Goal: Task Accomplishment & Management: Manage account settings

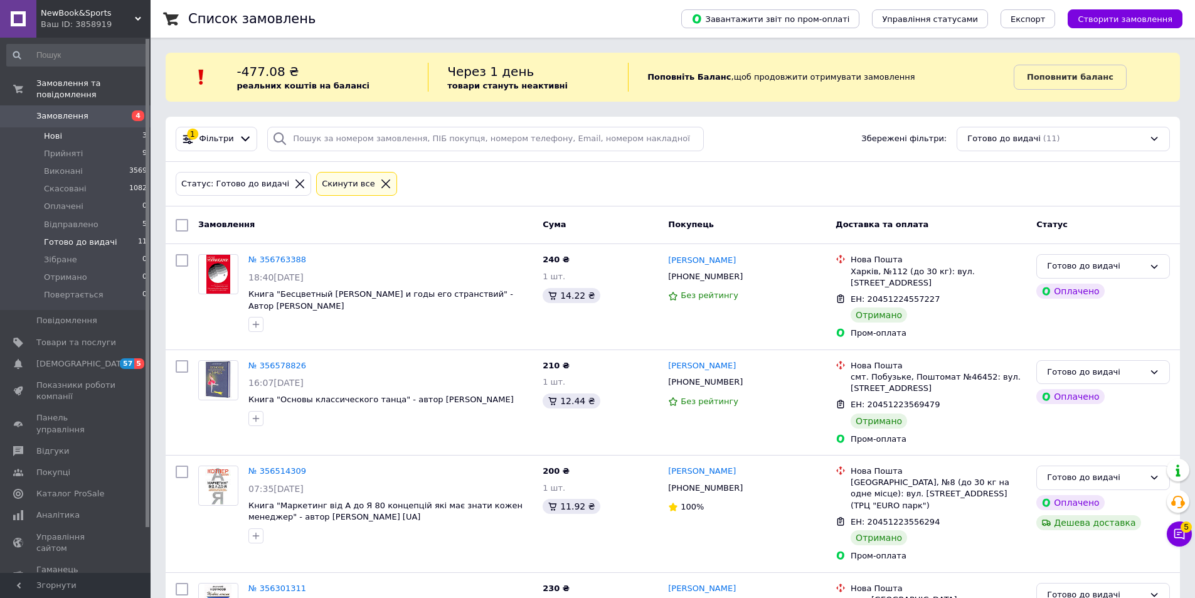
click at [64, 127] on li "Нові 3" at bounding box center [77, 136] width 154 height 18
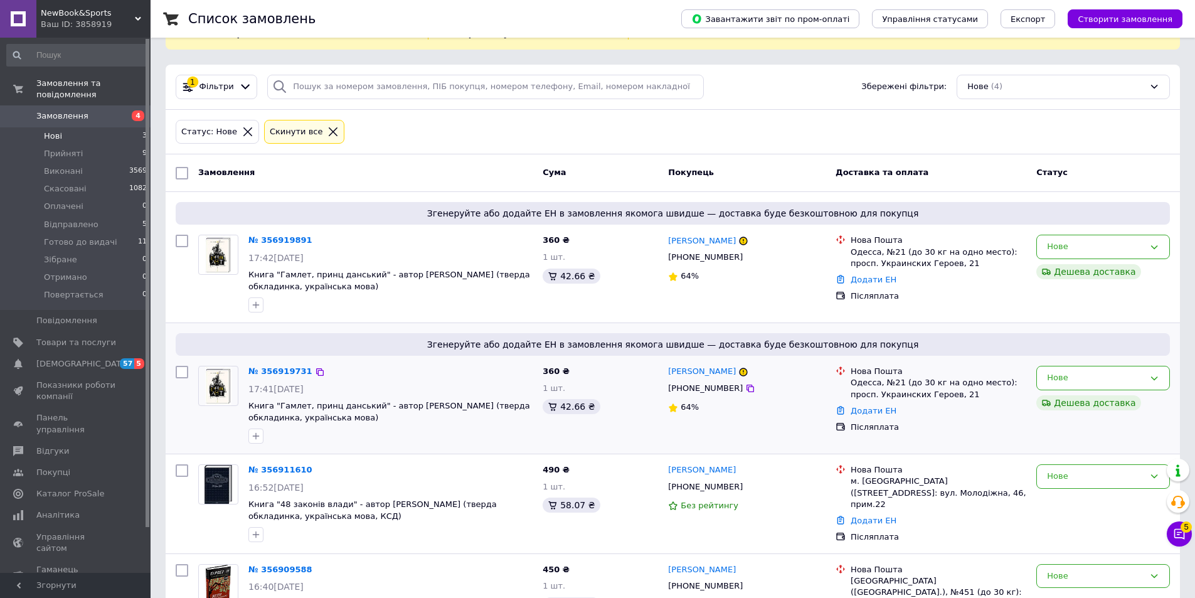
scroll to position [119, 0]
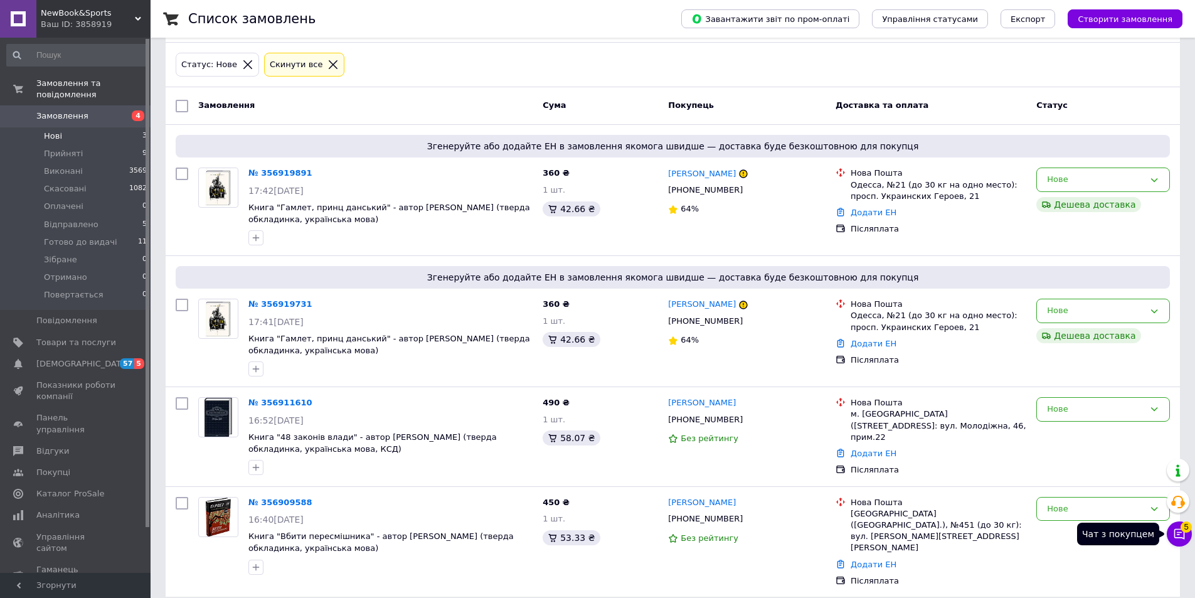
click at [1182, 533] on icon at bounding box center [1180, 534] width 11 height 11
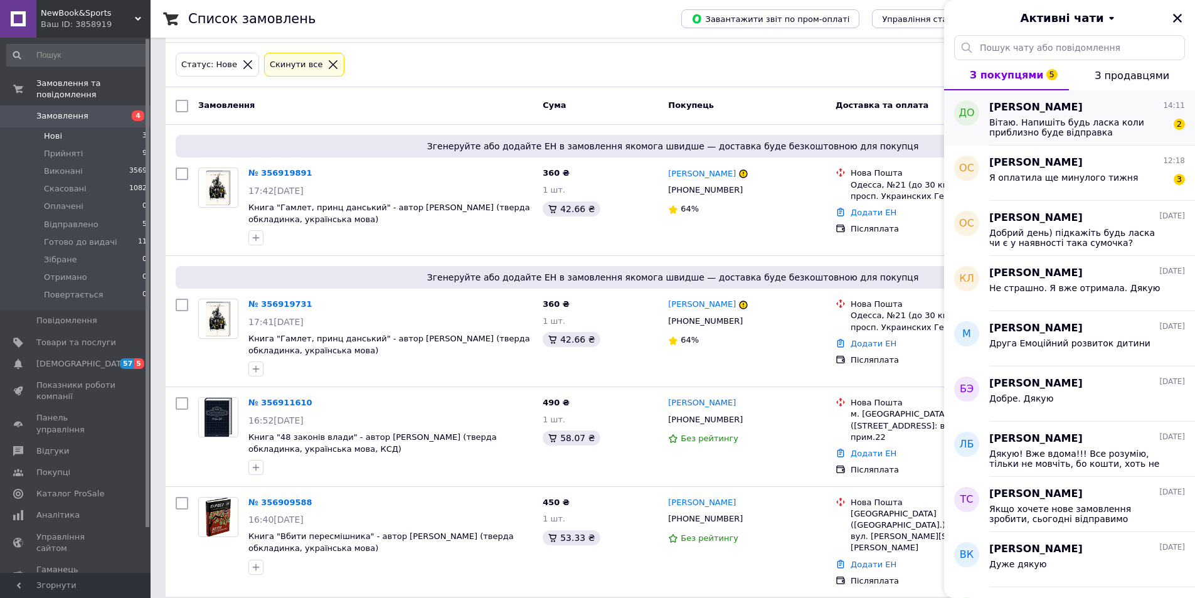
click at [1111, 129] on span "Вітаю. Напишіть будь ласка коли приблизно буде відправка замовлення. Дякую 🙏" at bounding box center [1079, 127] width 178 height 20
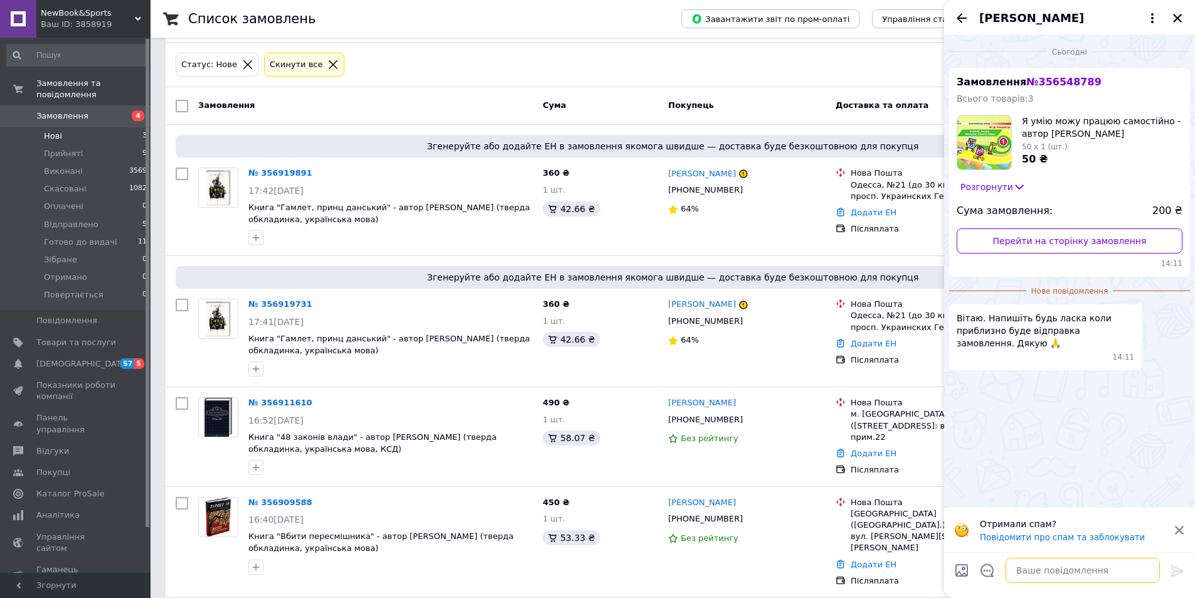
click at [1060, 570] on textarea at bounding box center [1083, 570] width 154 height 25
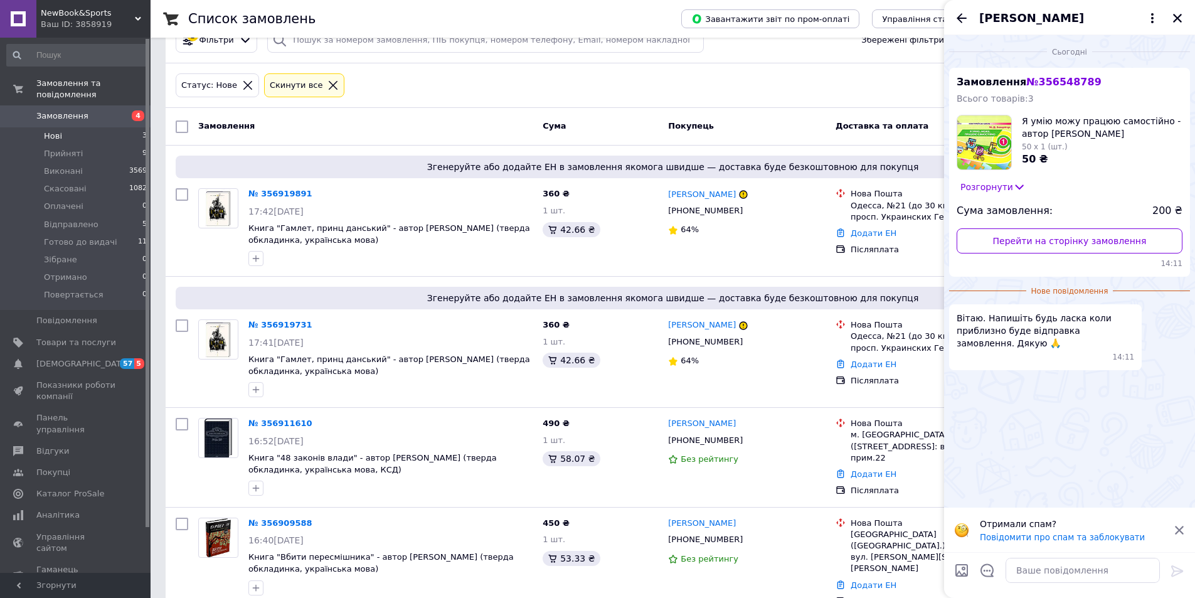
scroll to position [0, 0]
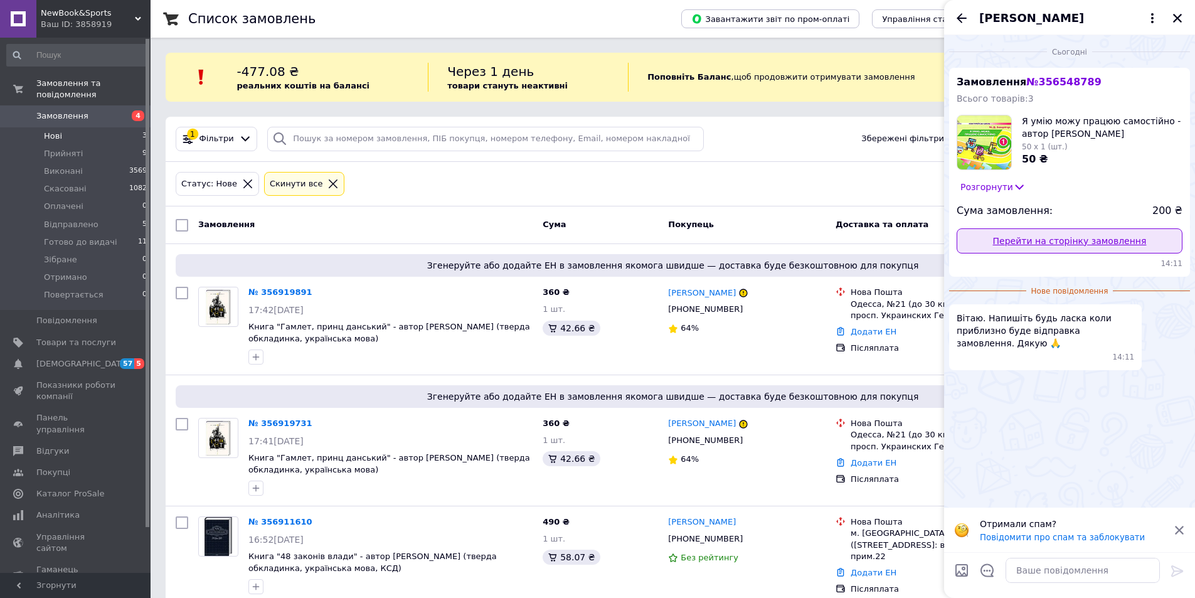
click at [1117, 245] on link "Перейти на сторінку замовлення" at bounding box center [1070, 240] width 226 height 25
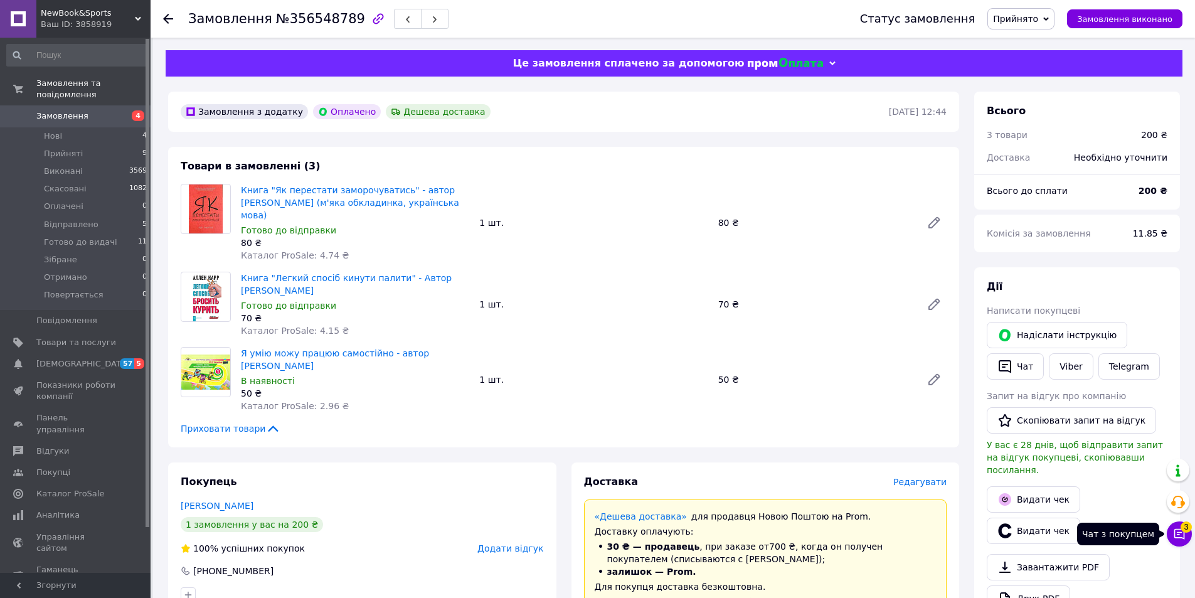
click at [1171, 533] on button "Чат з покупцем 3" at bounding box center [1179, 533] width 25 height 25
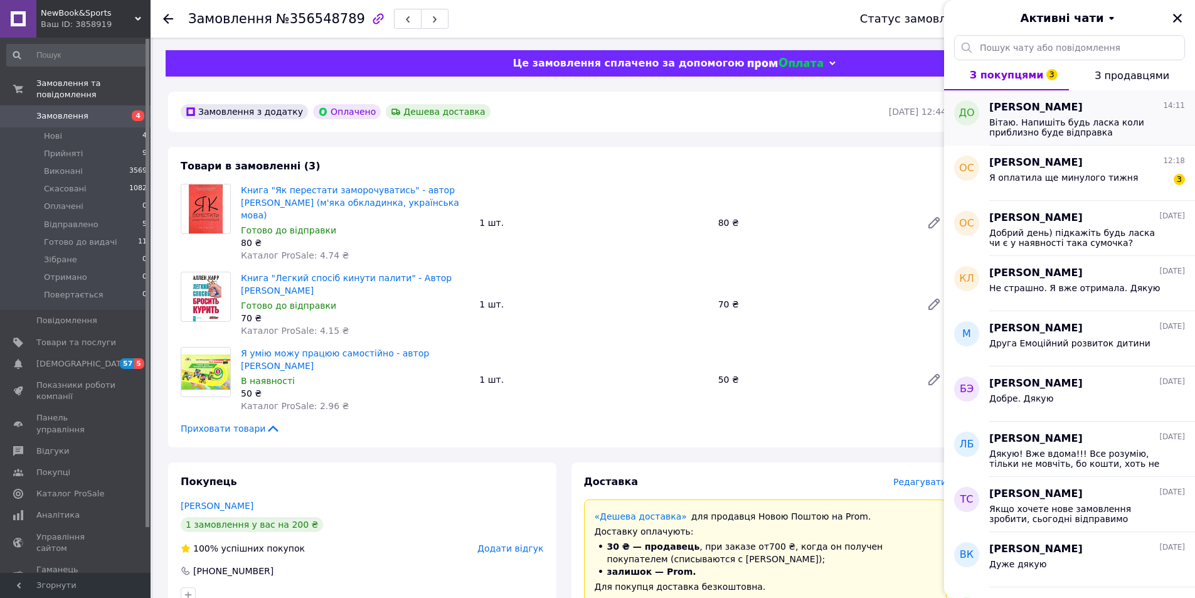
click at [1059, 132] on span "Вітаю. Напишіть будь ласка коли приблизно буде відправка замовлення. Дякую 🙏" at bounding box center [1079, 127] width 178 height 20
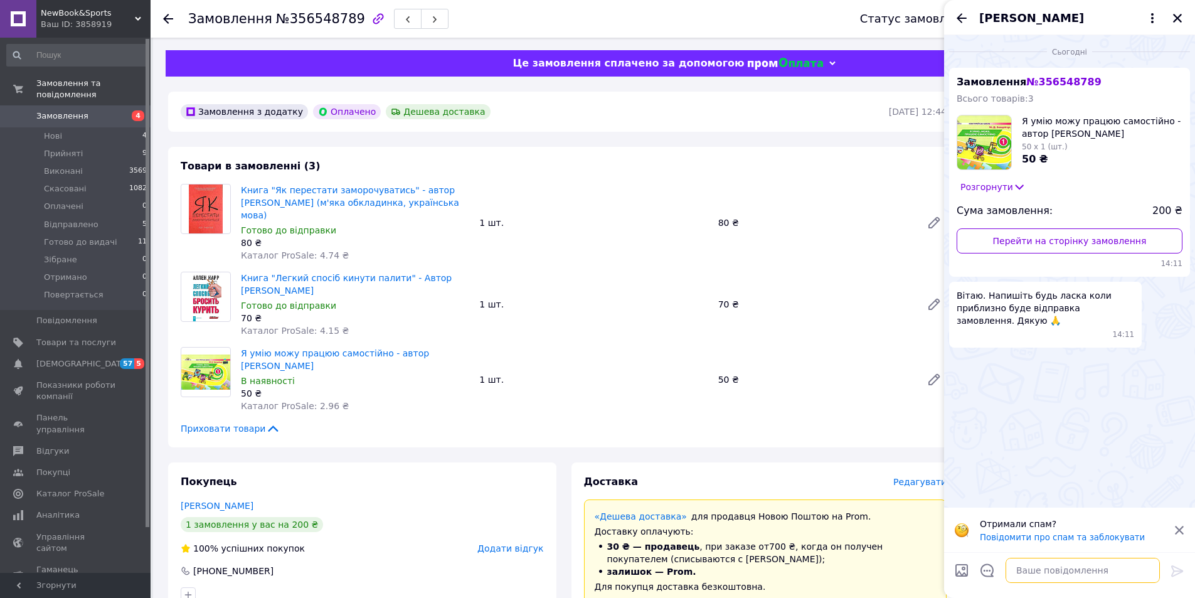
click at [1088, 573] on textarea at bounding box center [1083, 570] width 154 height 25
type textarea "Вітаю, сьогодні або завтра"
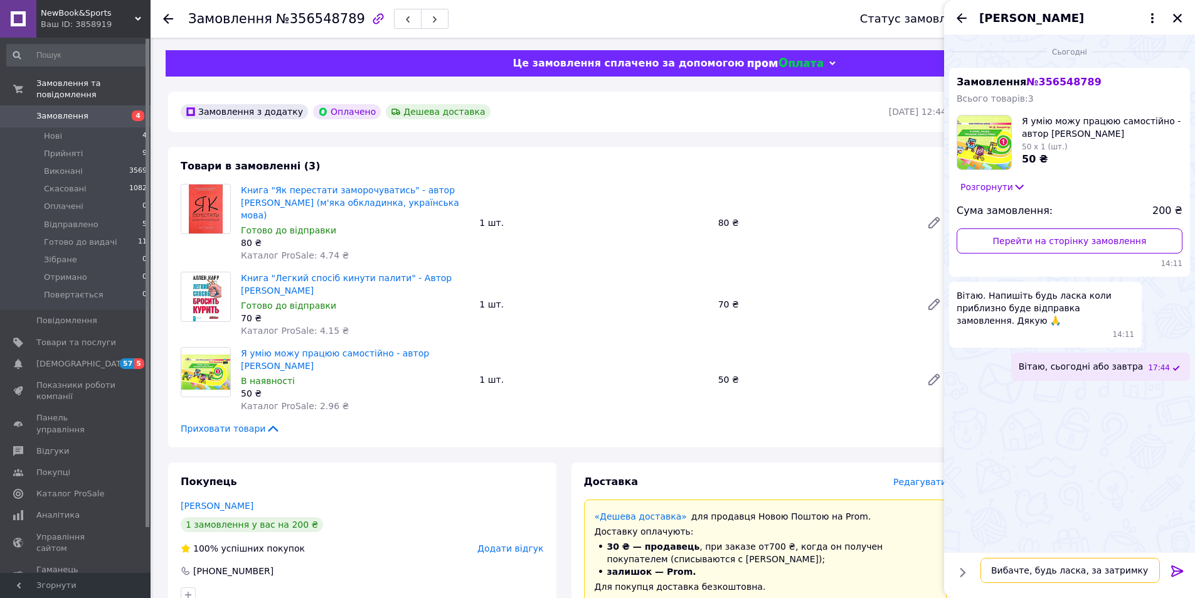
type textarea "Вибачте, будь ласка, за затримку"
click at [1176, 568] on icon at bounding box center [1177, 571] width 15 height 15
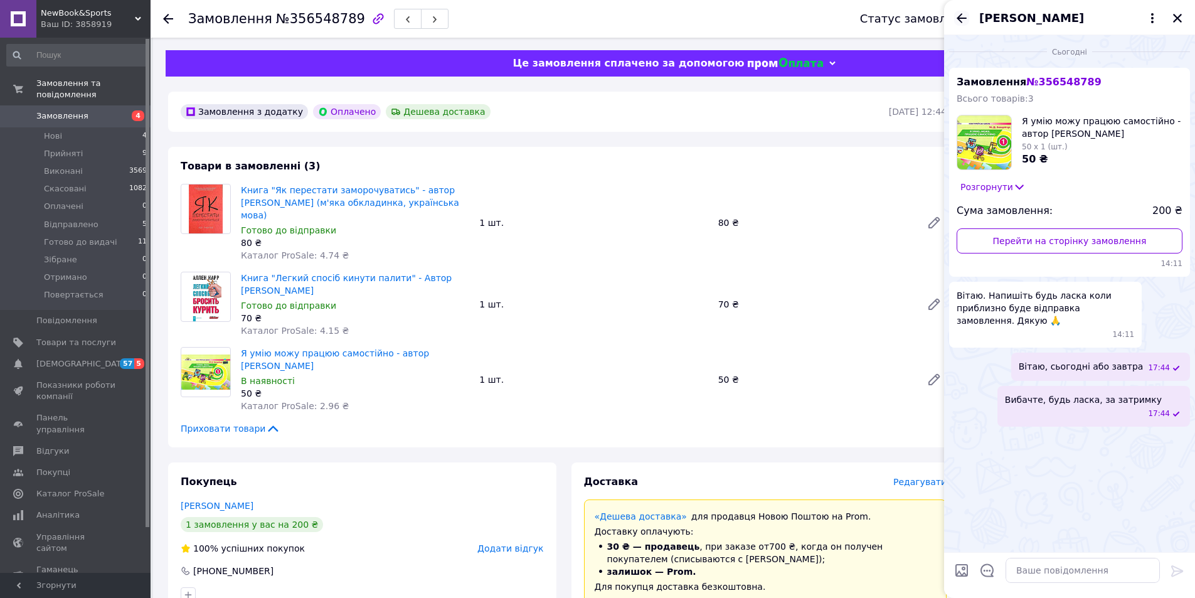
click at [968, 20] on icon "Назад" at bounding box center [962, 18] width 15 height 15
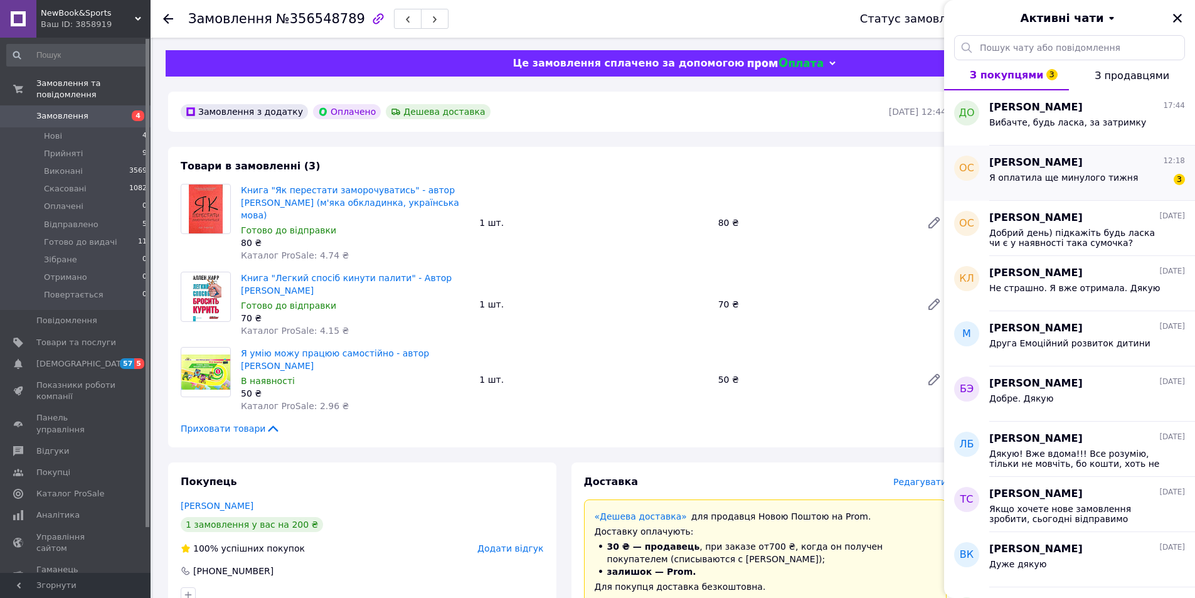
click at [1142, 183] on div "Я оплатила ще минулого тижня 3" at bounding box center [1088, 180] width 196 height 20
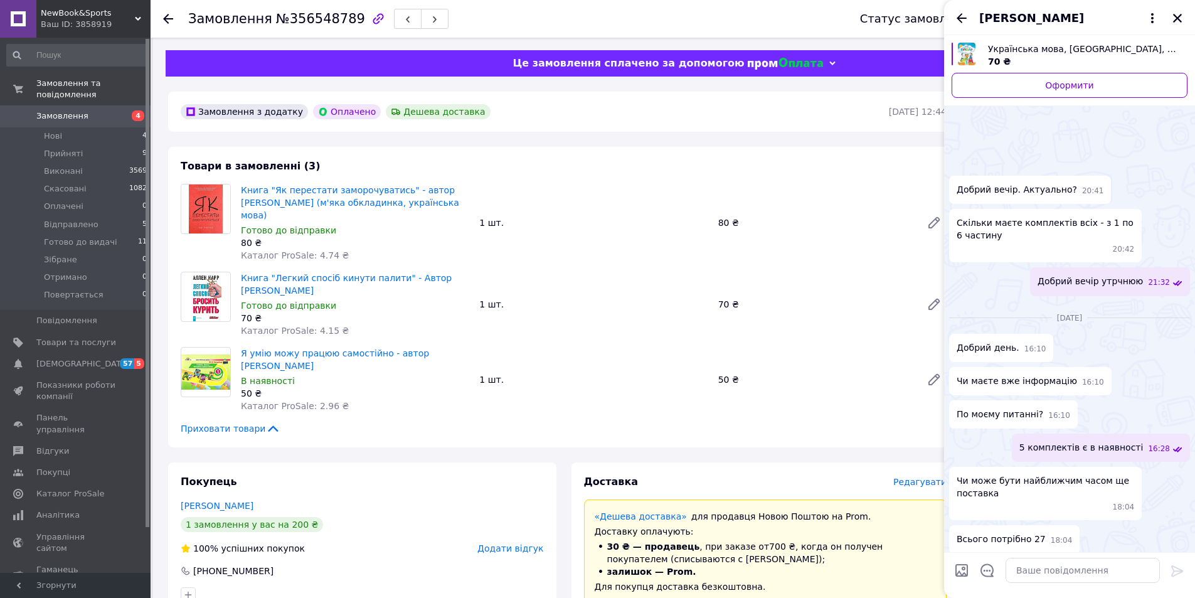
scroll to position [922, 0]
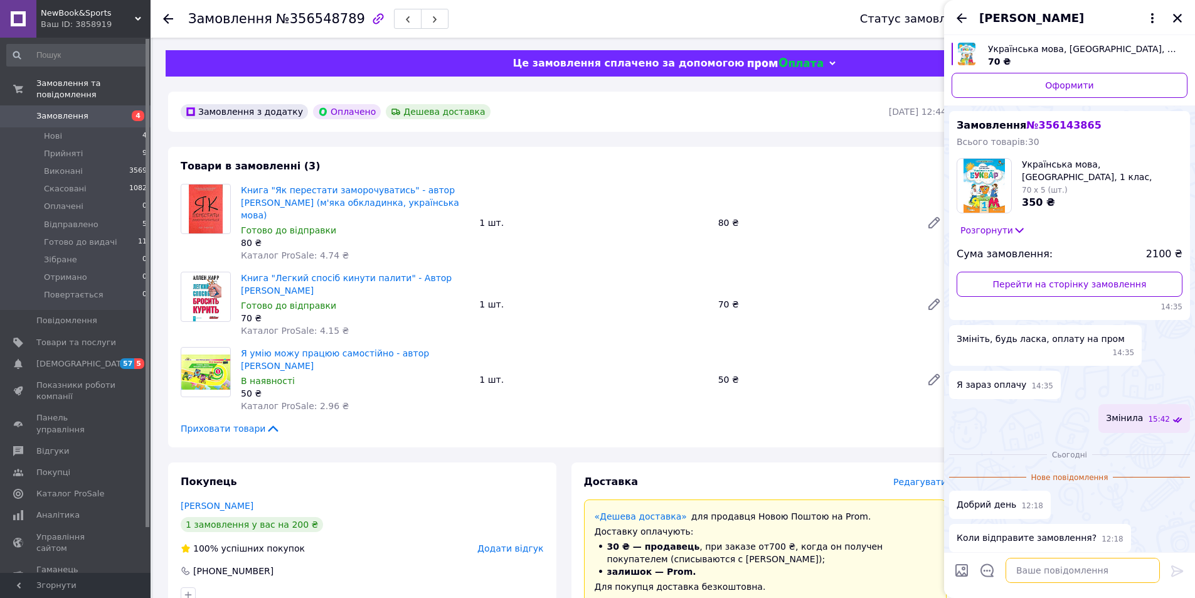
click at [1104, 574] on textarea at bounding box center [1083, 570] width 154 height 25
type textarea "Вітаю, Вибачте за затримку, сьогодні мають відправити"
click at [1181, 572] on icon at bounding box center [1178, 570] width 12 height 11
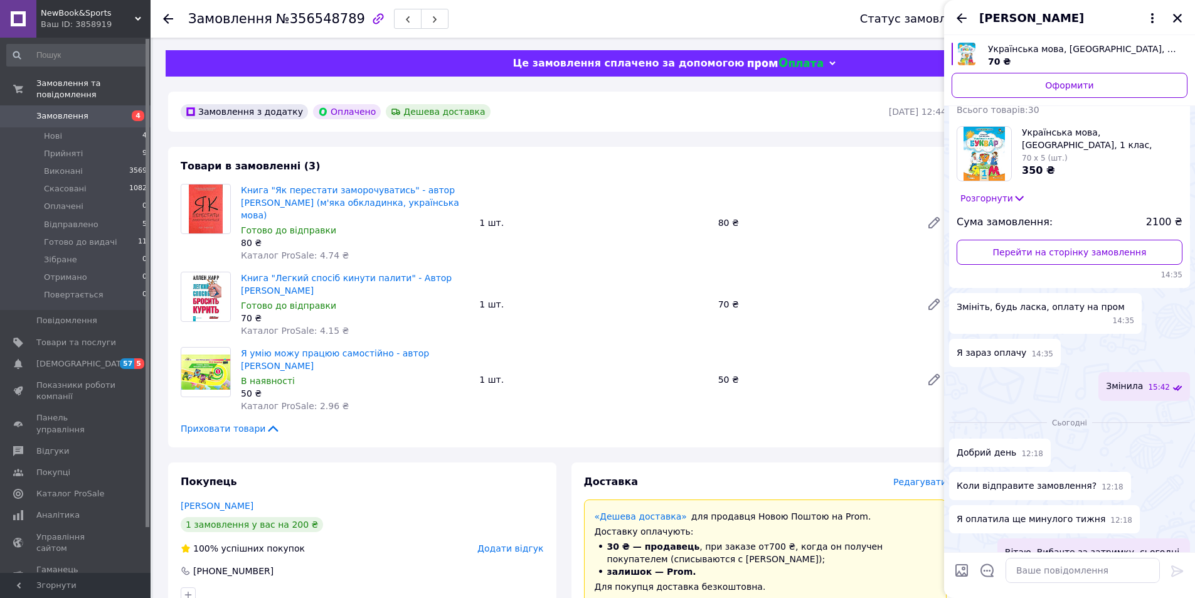
scroll to position [929, 0]
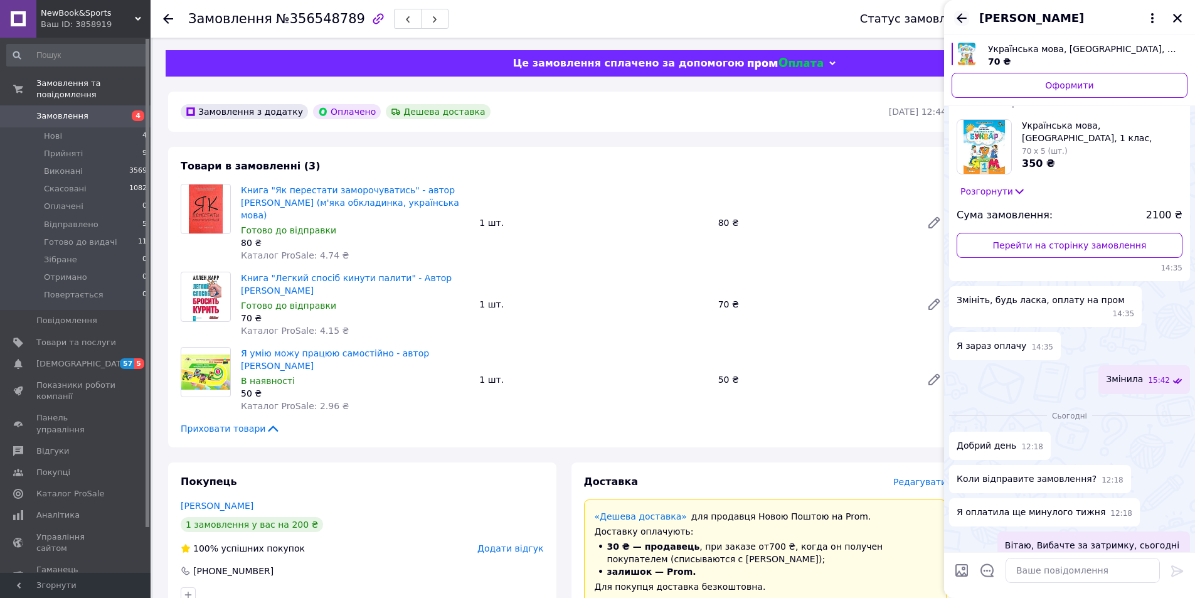
click at [958, 19] on icon "Назад" at bounding box center [962, 18] width 15 height 15
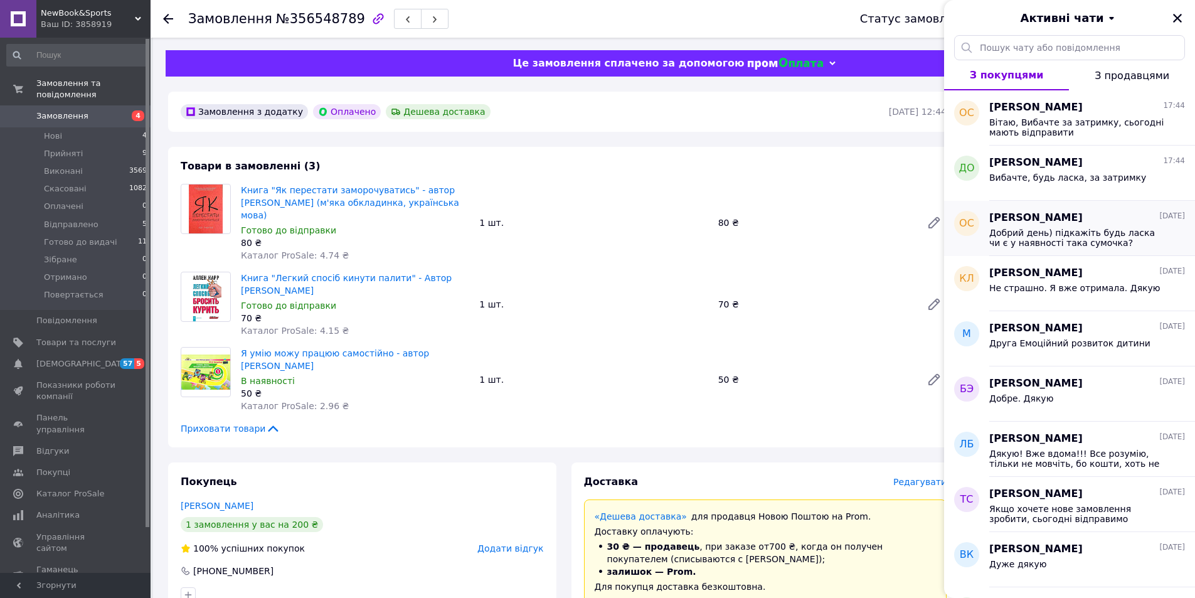
click at [1084, 232] on span "Добрий день) підкажіть будь ласка чи є у наявності така сумочка?" at bounding box center [1079, 238] width 178 height 20
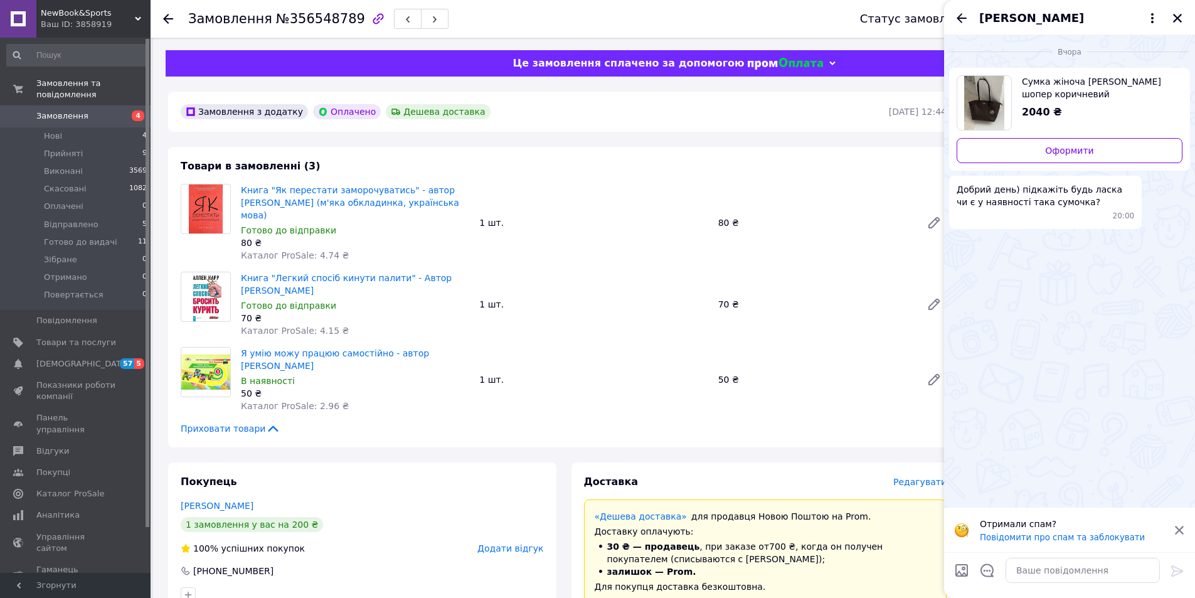
click at [1118, 90] on span "Сумка жіноча Майкл Корс шопер коричневий Michael Kors Medium шопер" at bounding box center [1097, 87] width 151 height 25
click at [1051, 570] on textarea at bounding box center [1083, 570] width 154 height 25
type textarea "Вітаю"
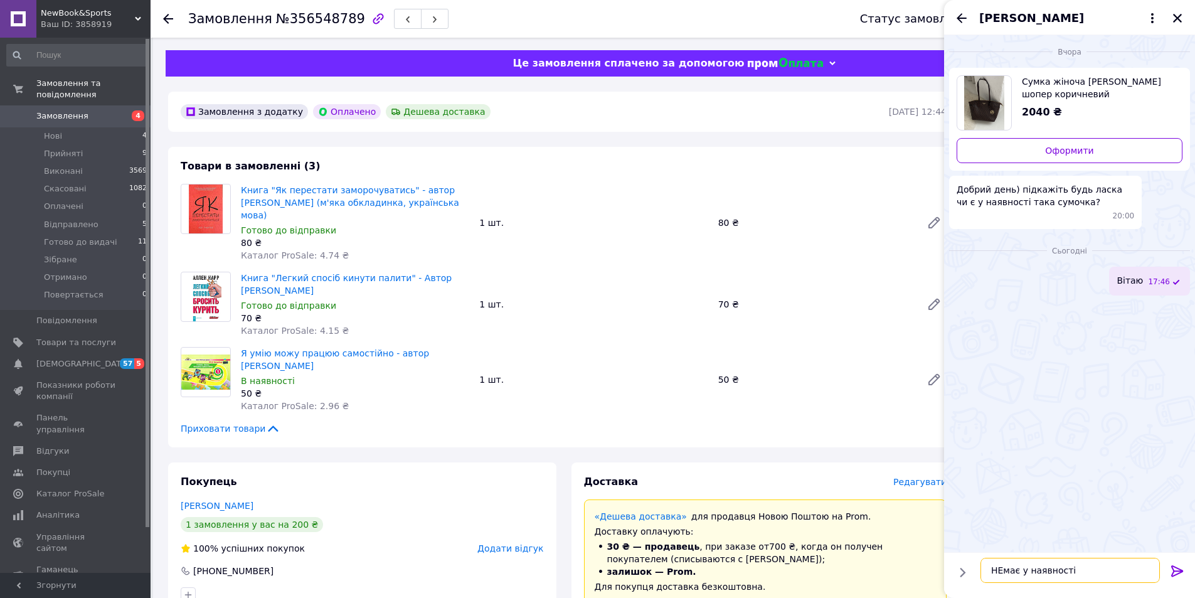
type textarea "НЕмає у наявності"
click at [1177, 570] on icon at bounding box center [1177, 571] width 15 height 15
click at [963, 20] on icon "Назад" at bounding box center [962, 18] width 15 height 15
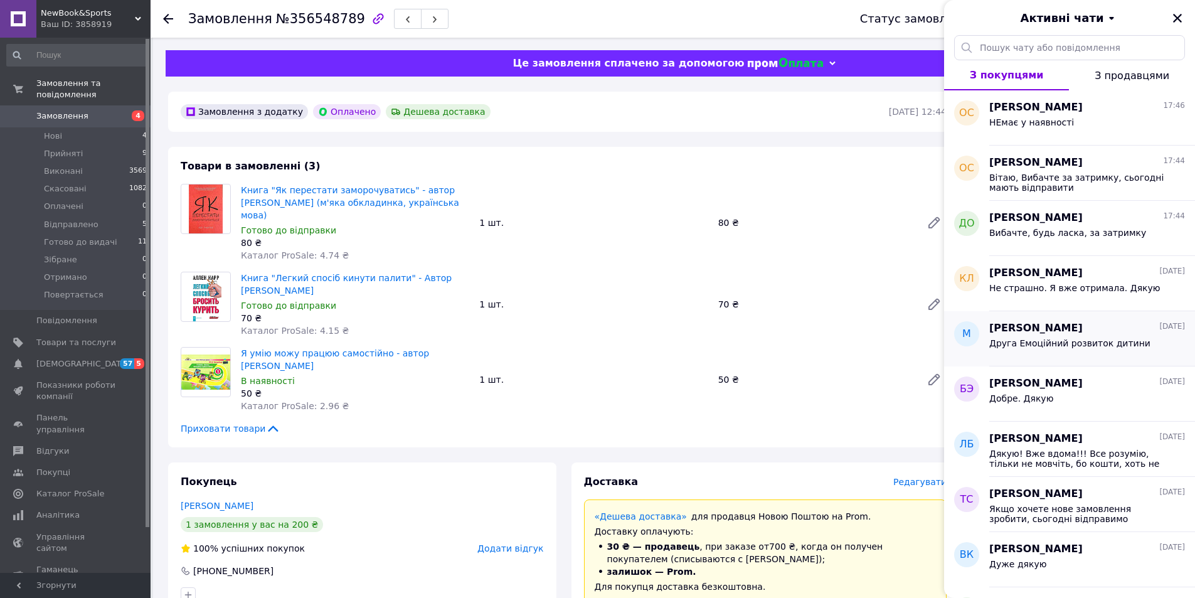
click at [1118, 337] on div "Друга Емоційний розвиток дитини" at bounding box center [1088, 346] width 196 height 20
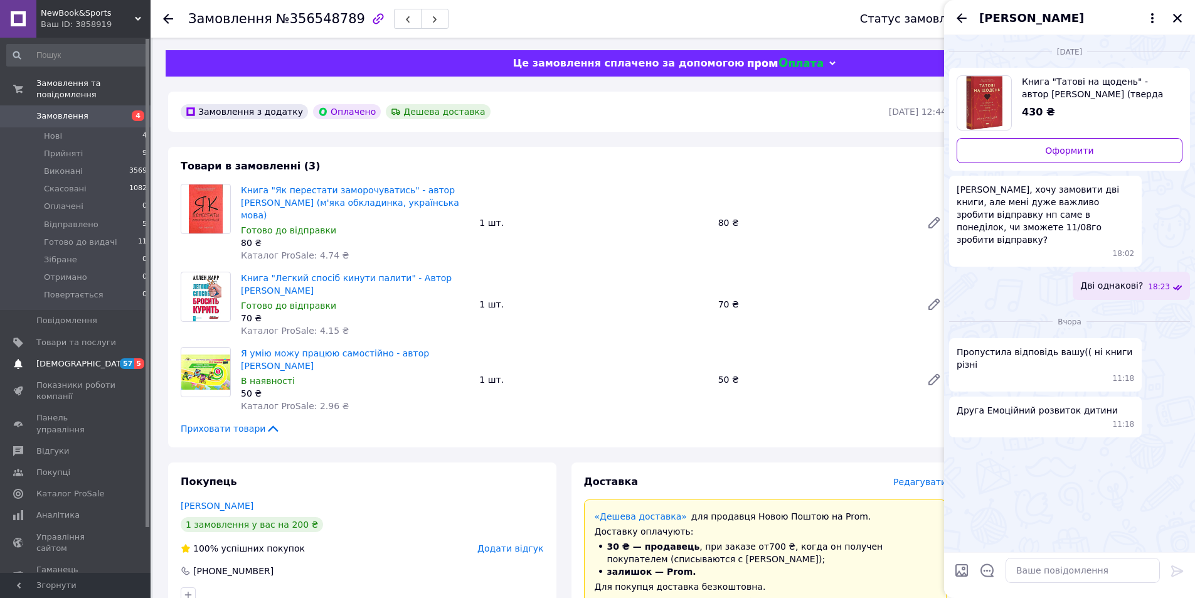
click at [76, 358] on span "[DEMOGRAPHIC_DATA]" at bounding box center [82, 363] width 93 height 11
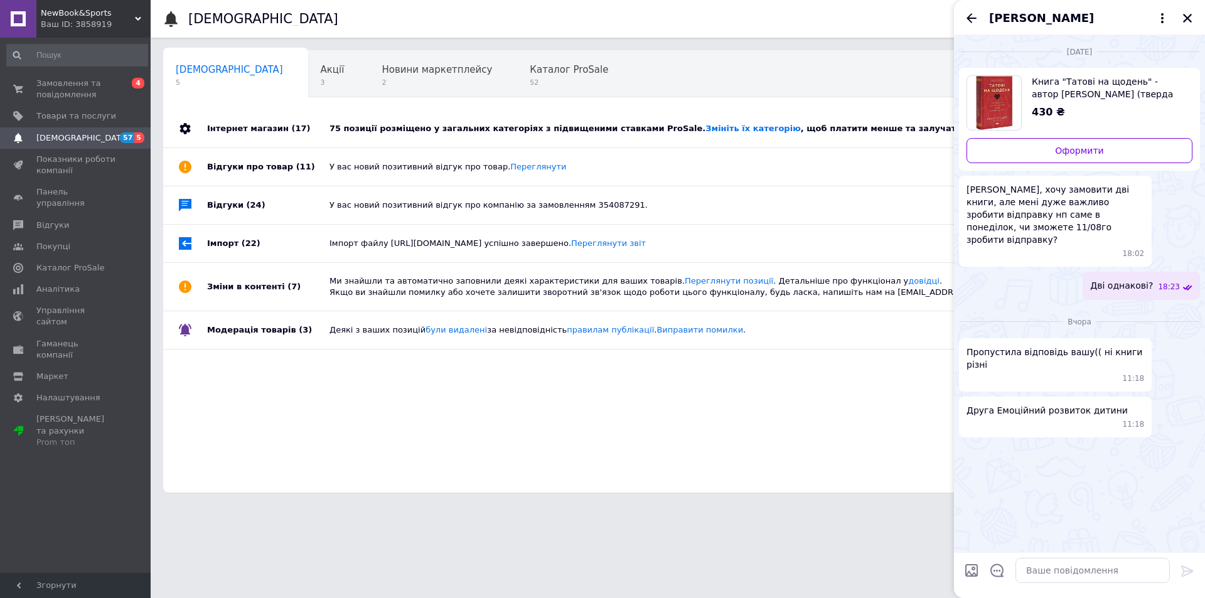
click at [52, 72] on div "Замовлення та повідомлення 0 4 Товари та послуги Сповіщення 57 5 Показники робо…" at bounding box center [77, 307] width 154 height 539
click at [55, 83] on span "Замовлення та повідомлення" at bounding box center [76, 89] width 80 height 23
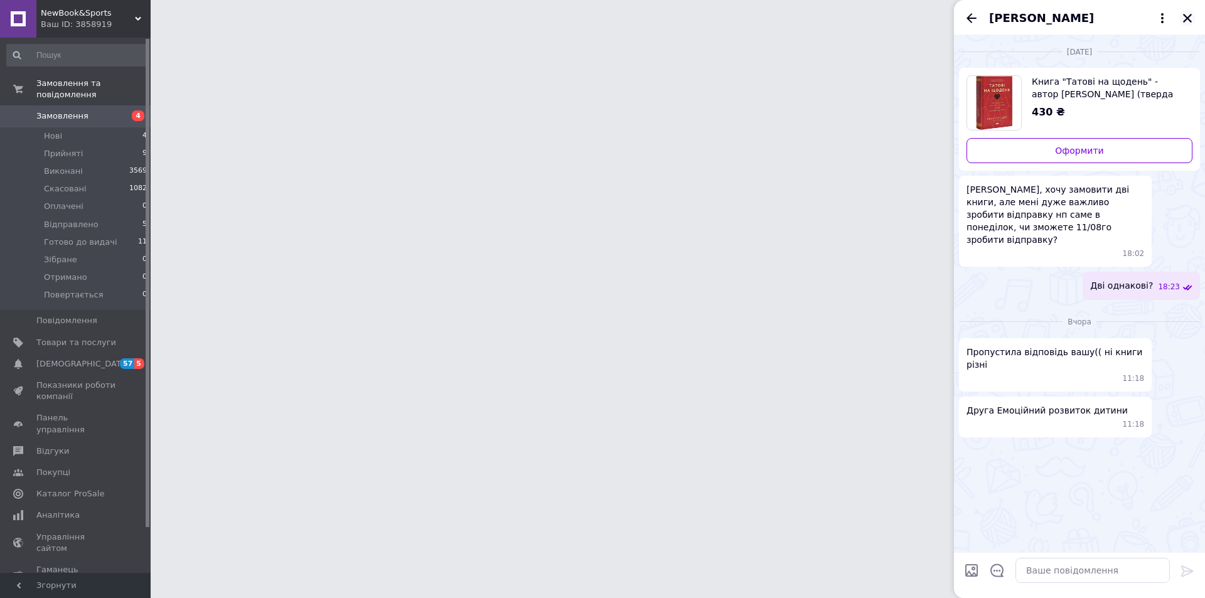
click at [1189, 18] on icon "Закрити" at bounding box center [1187, 18] width 11 height 11
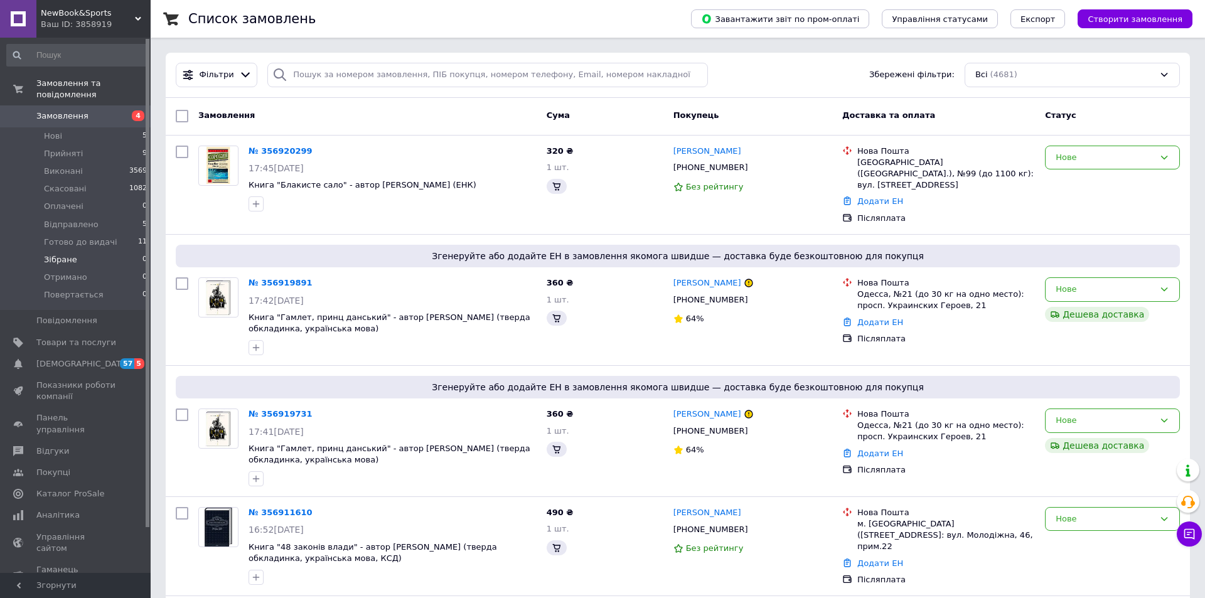
click at [69, 237] on span "Готово до видачі" at bounding box center [80, 242] width 73 height 11
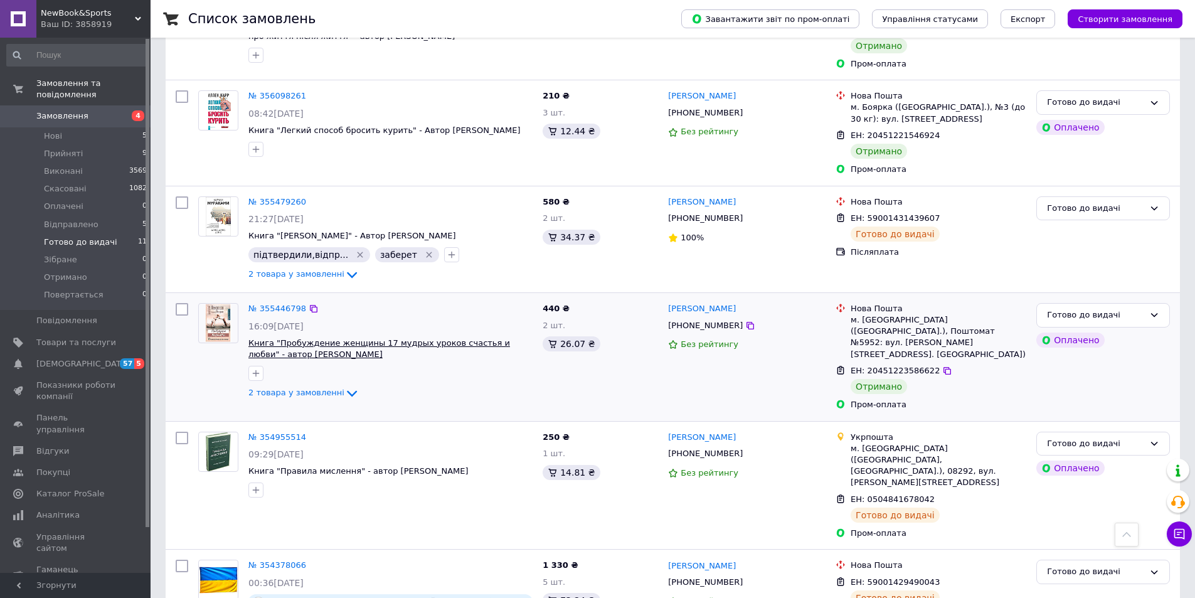
scroll to position [890, 0]
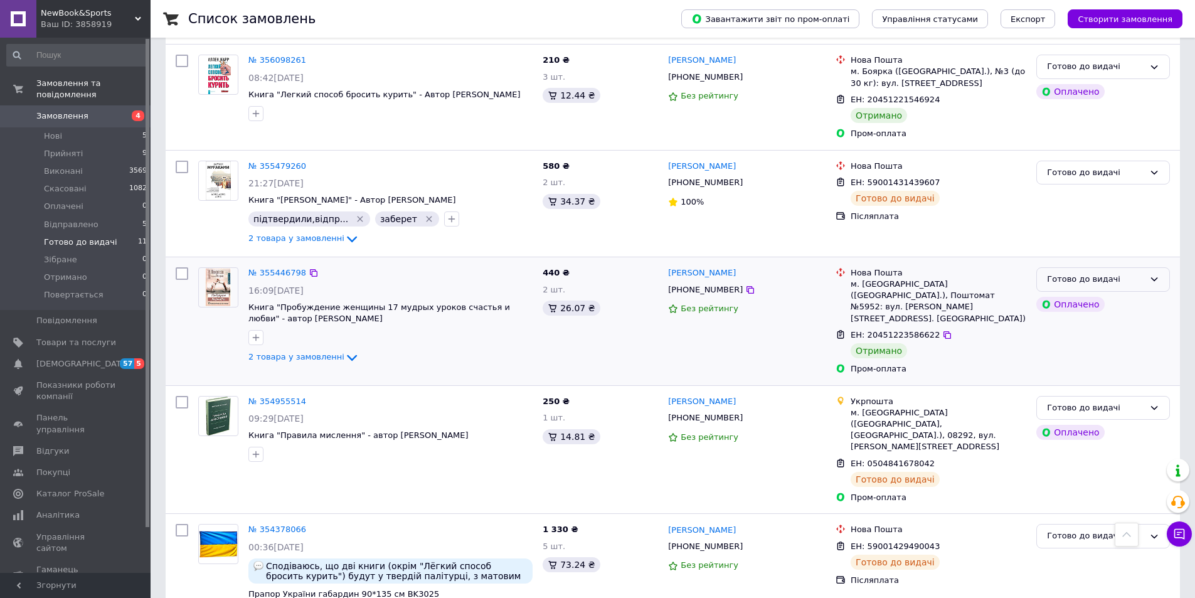
click at [1158, 274] on icon at bounding box center [1155, 279] width 10 height 10
click at [1121, 352] on li "Отримано" at bounding box center [1103, 363] width 132 height 23
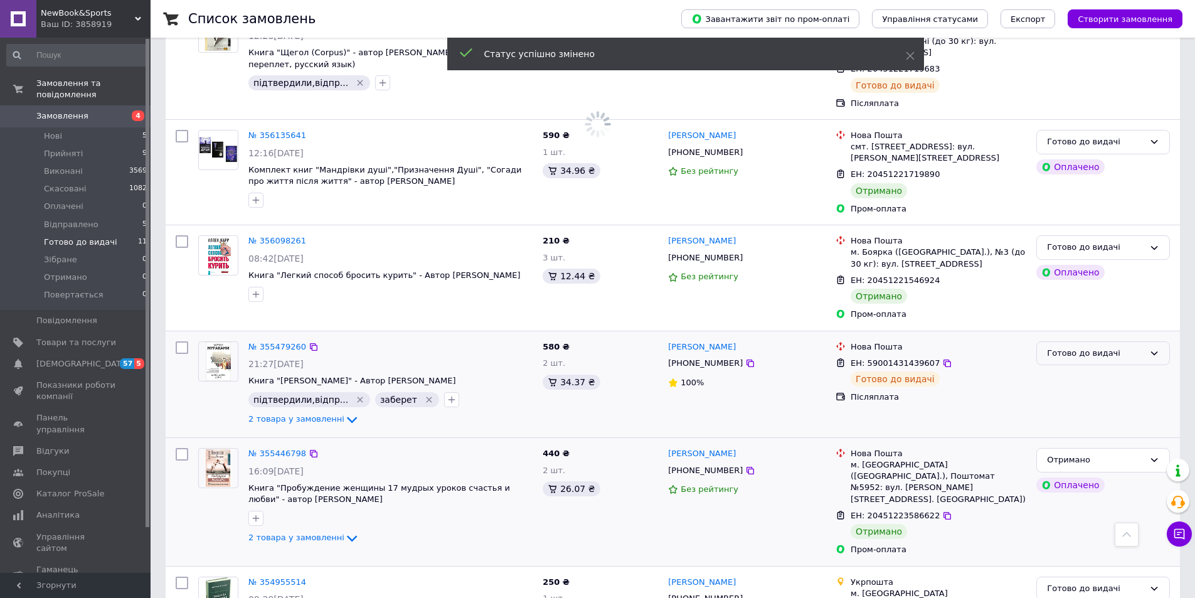
scroll to position [702, 0]
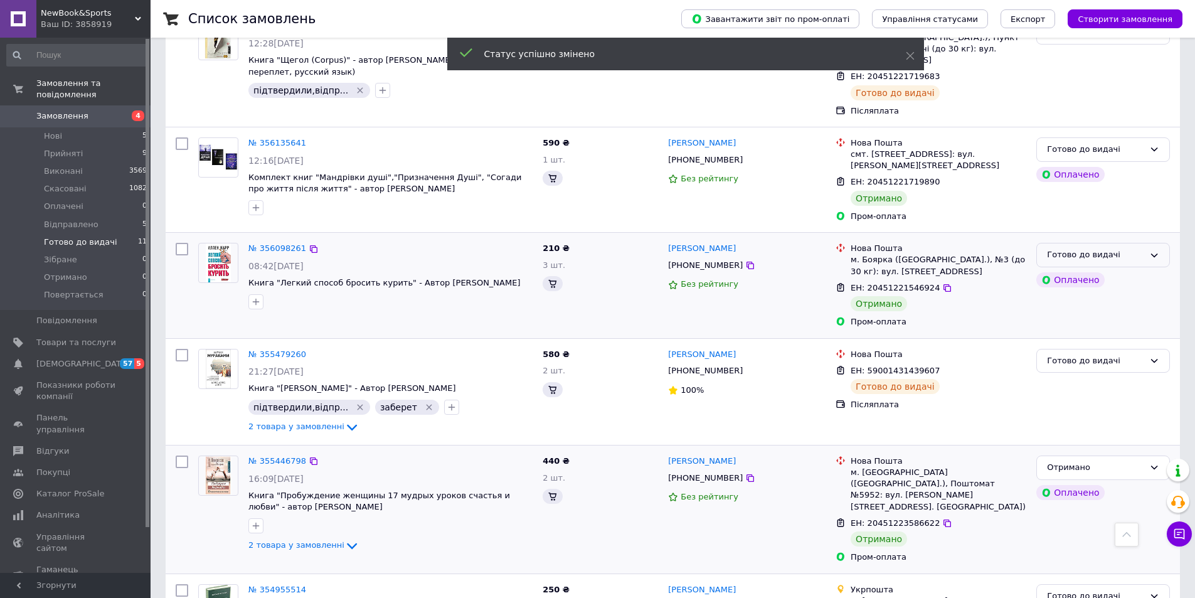
click at [1158, 250] on icon at bounding box center [1155, 255] width 10 height 10
click at [1120, 345] on li "Отримано" at bounding box center [1103, 356] width 132 height 23
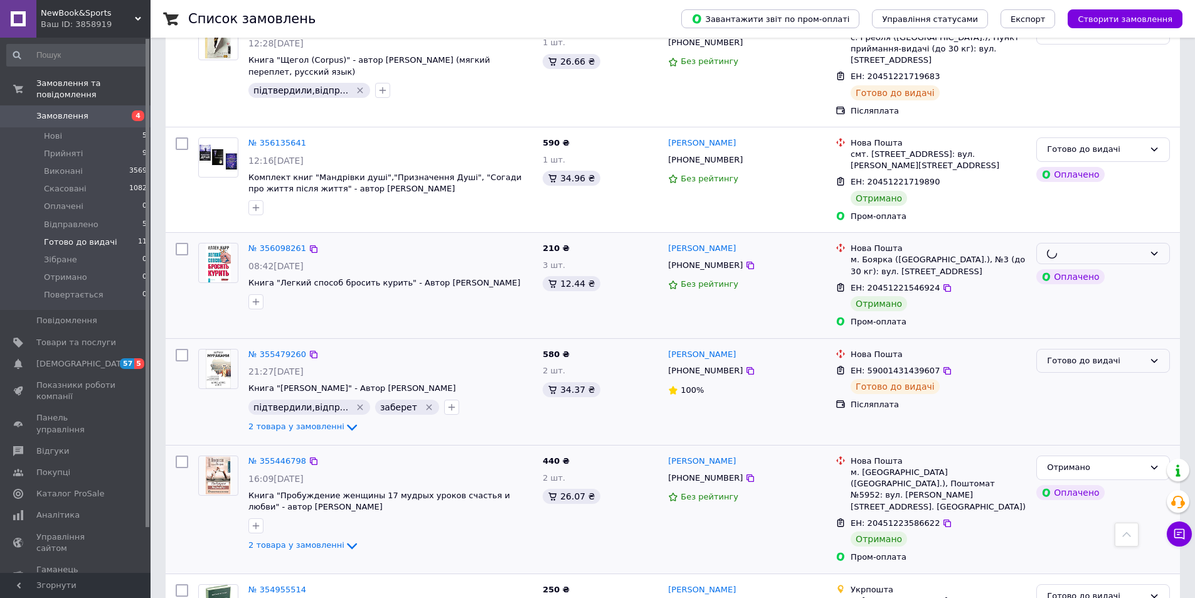
scroll to position [577, 0]
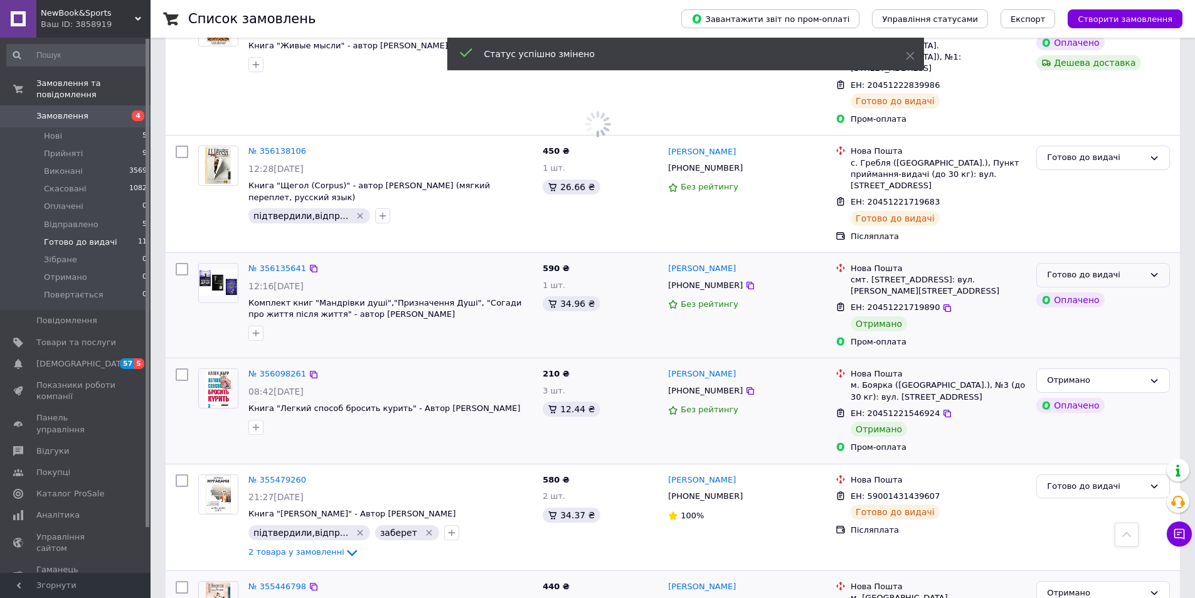
click at [1158, 270] on icon at bounding box center [1155, 275] width 10 height 10
click at [1126, 348] on li "Отримано" at bounding box center [1103, 359] width 132 height 23
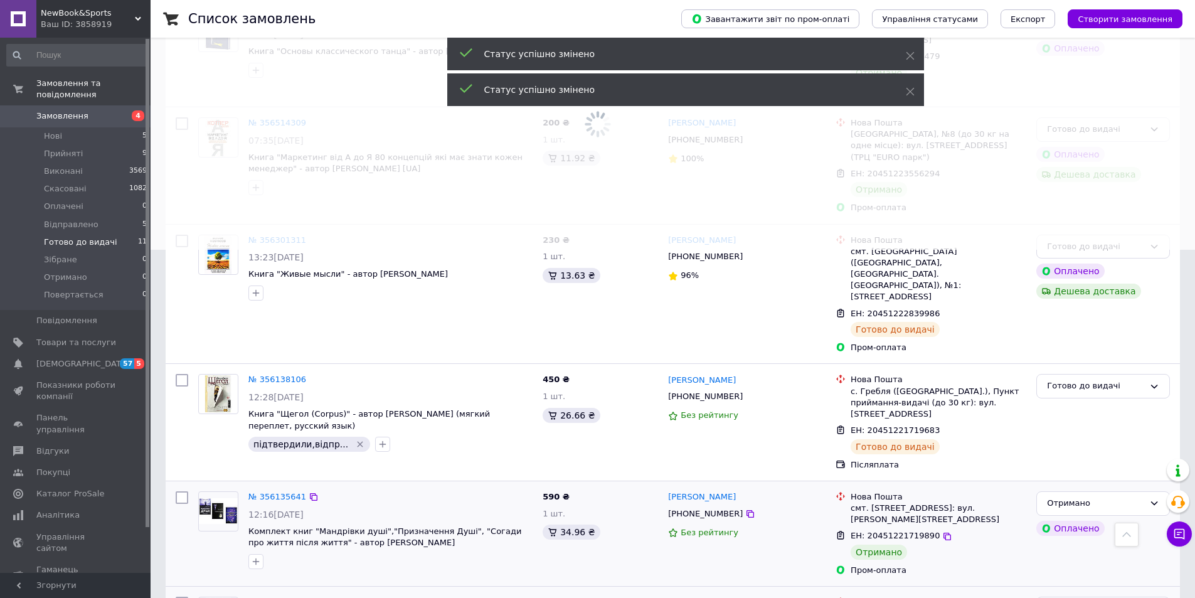
scroll to position [326, 0]
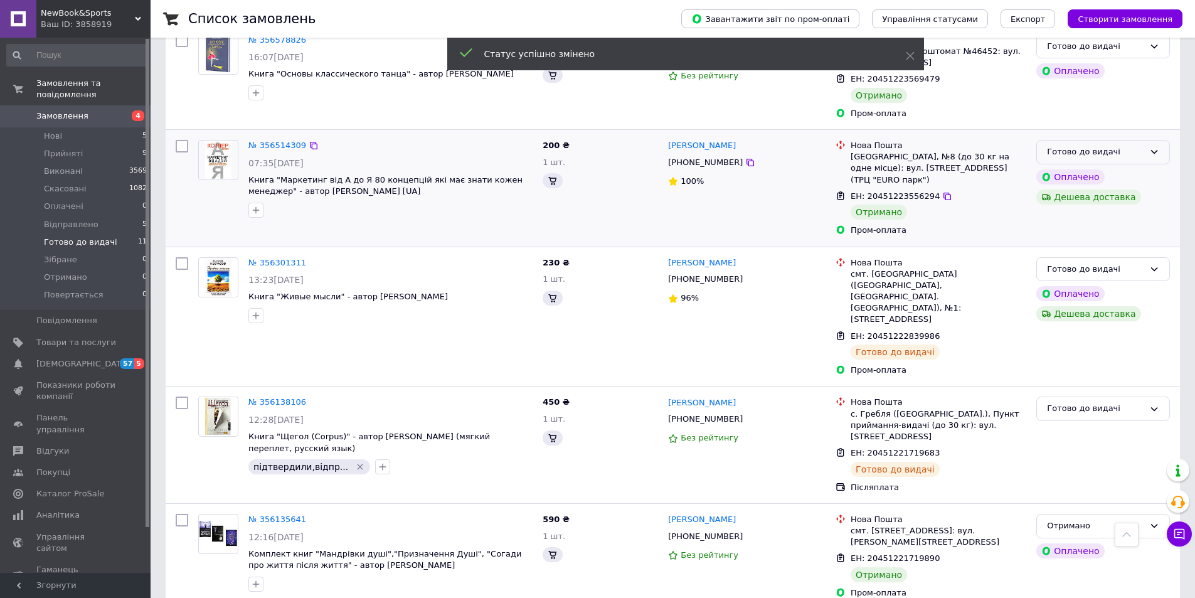
click at [1158, 152] on icon at bounding box center [1155, 152] width 10 height 10
click at [1113, 249] on li "Отримано" at bounding box center [1103, 253] width 132 height 23
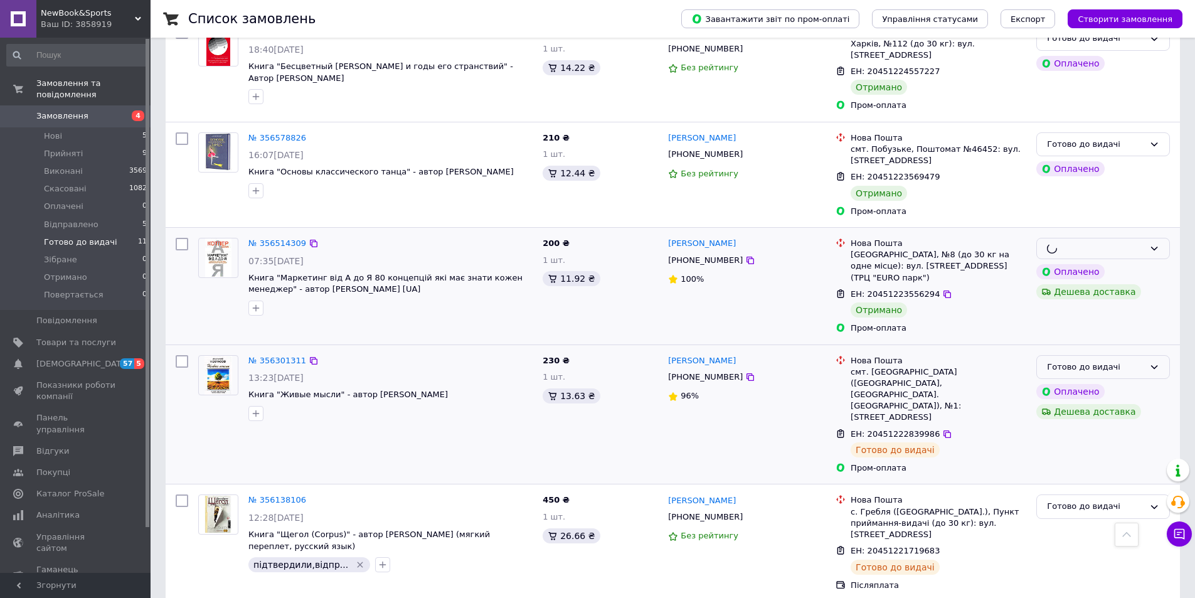
scroll to position [75, 0]
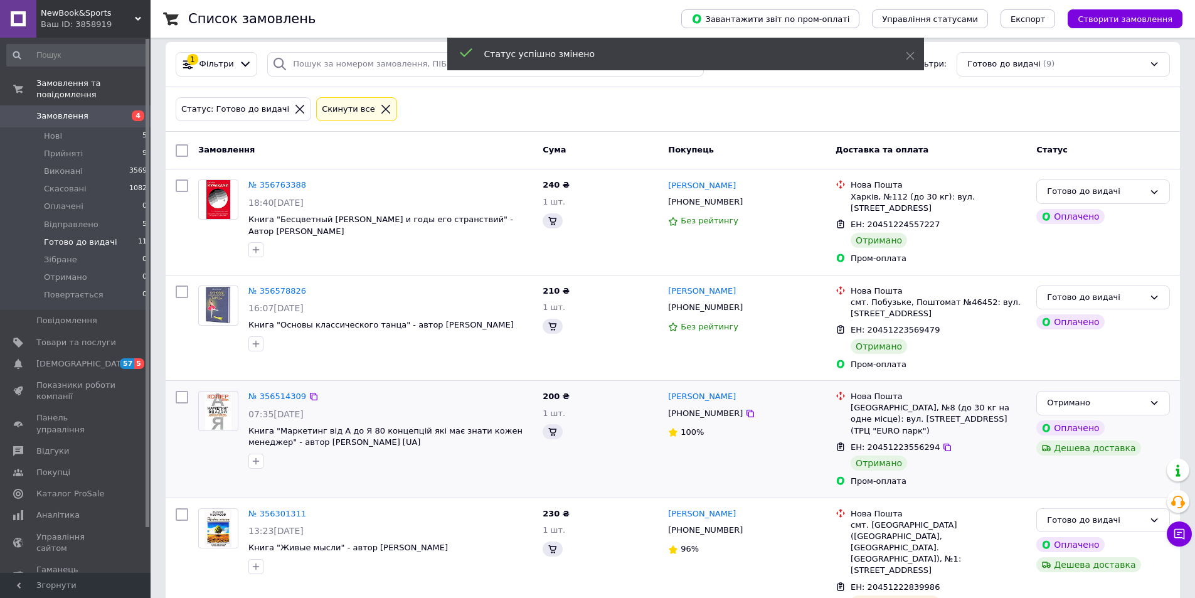
click at [1152, 297] on icon at bounding box center [1155, 297] width 10 height 10
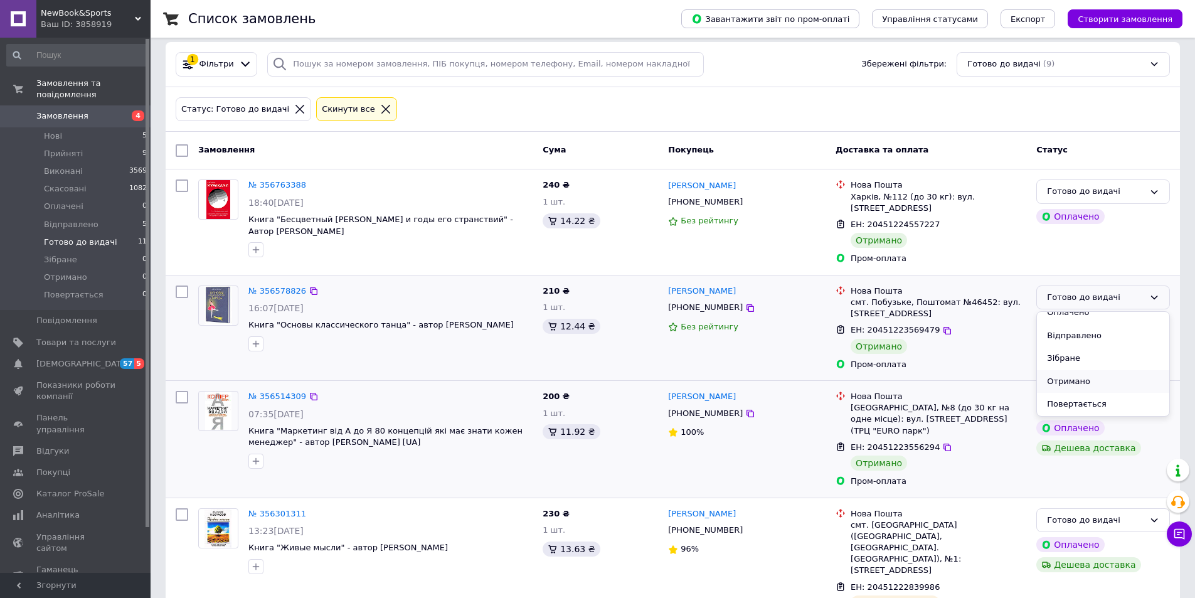
click at [1139, 377] on li "Отримано" at bounding box center [1103, 381] width 132 height 23
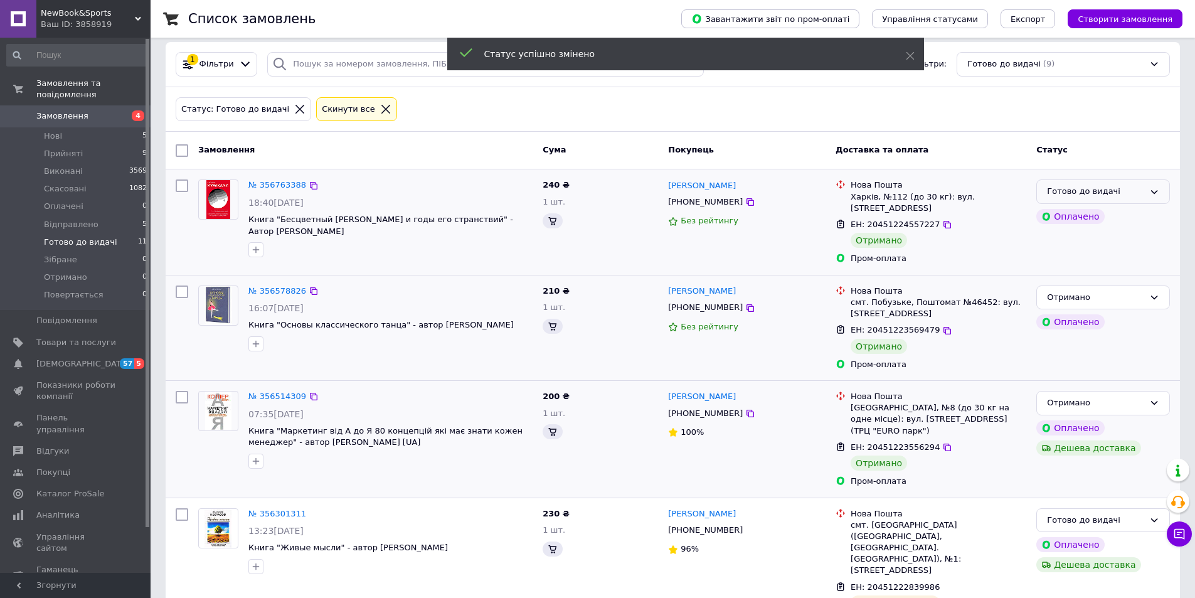
click at [1155, 189] on icon at bounding box center [1155, 192] width 10 height 10
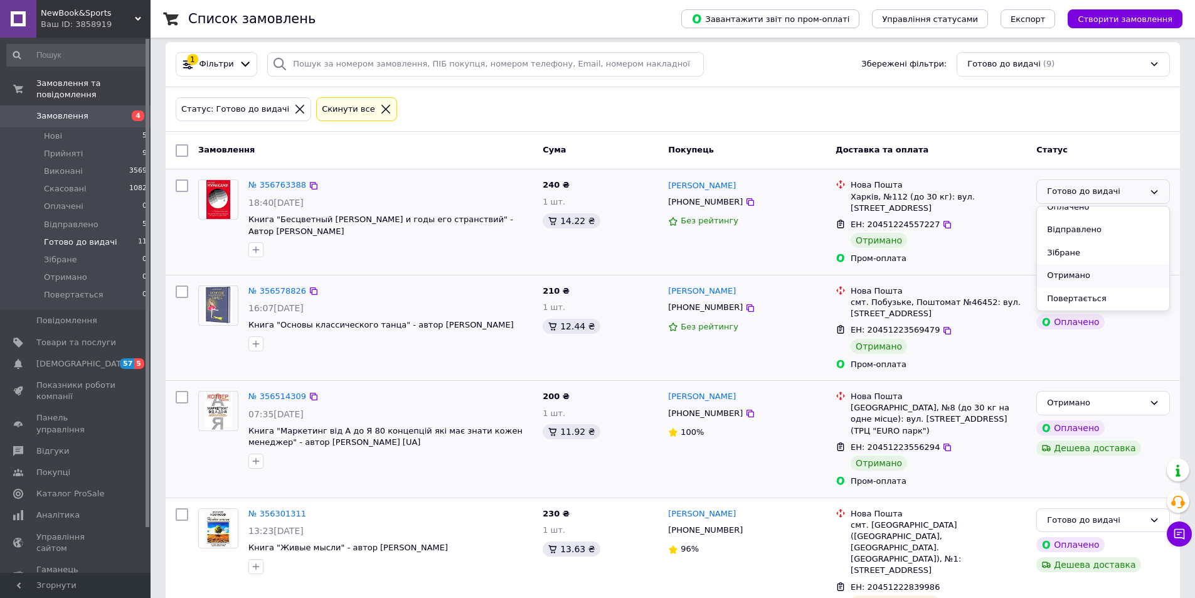
click at [1111, 271] on li "Отримано" at bounding box center [1103, 275] width 132 height 23
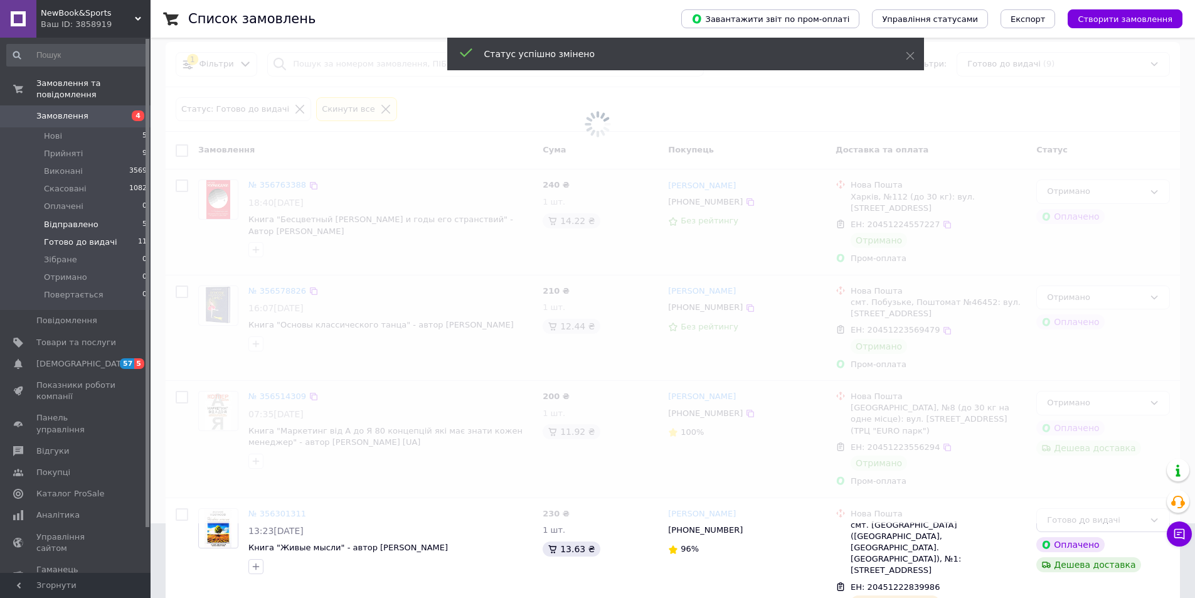
click at [65, 219] on span "Відправлено" at bounding box center [71, 224] width 55 height 11
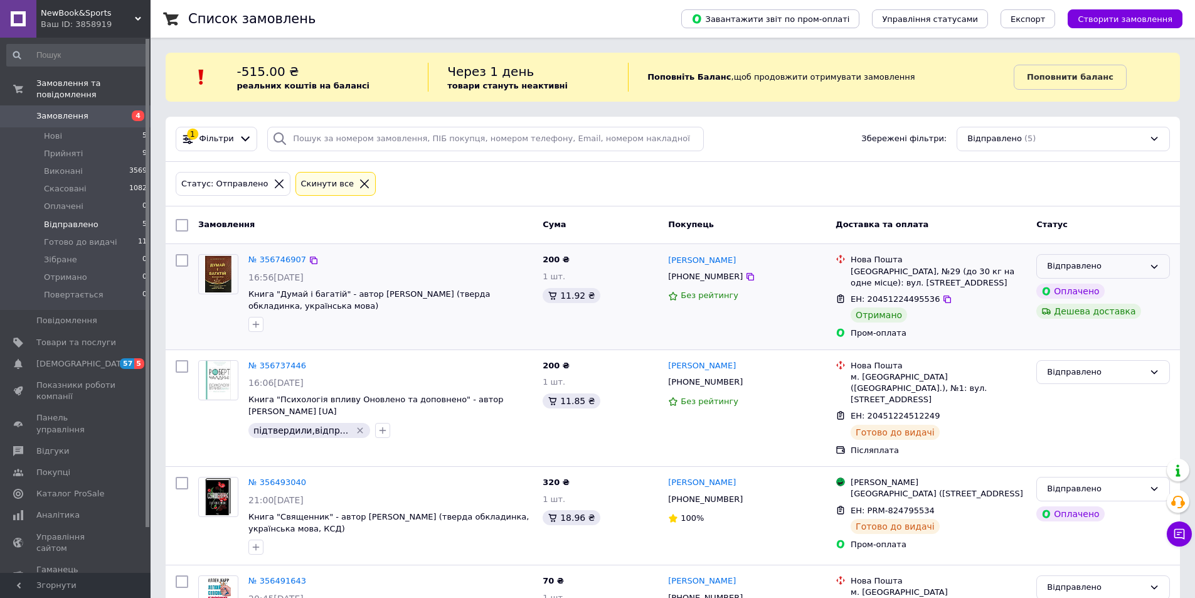
click at [1125, 265] on div "Відправлено" at bounding box center [1095, 266] width 97 height 13
click at [1099, 344] on li "Отримано" at bounding box center [1103, 350] width 132 height 23
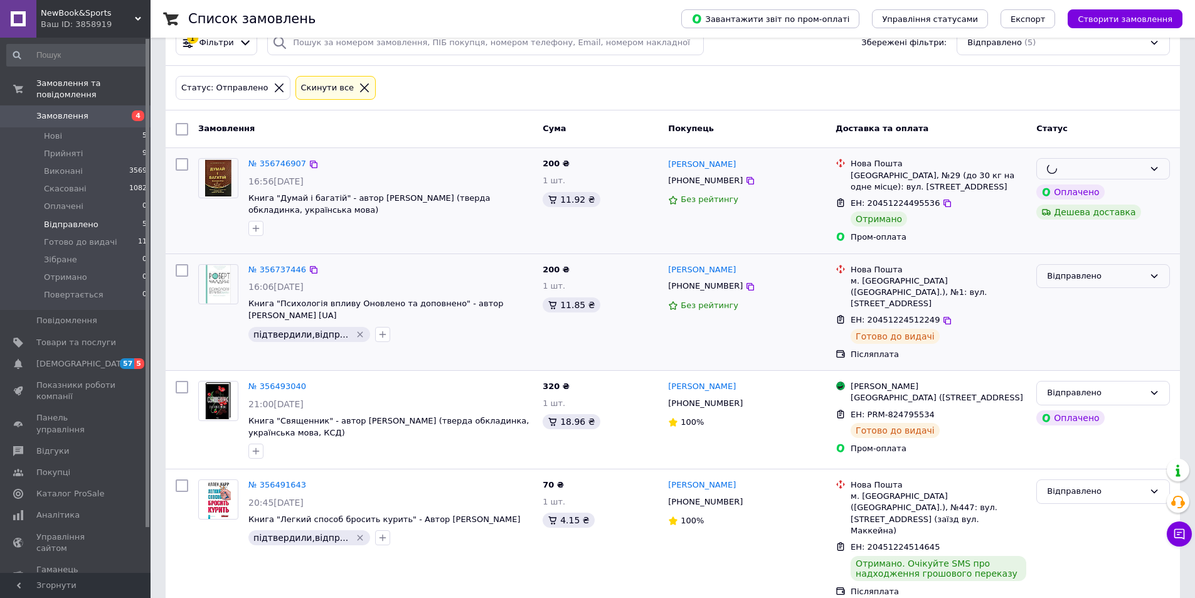
scroll to position [185, 0]
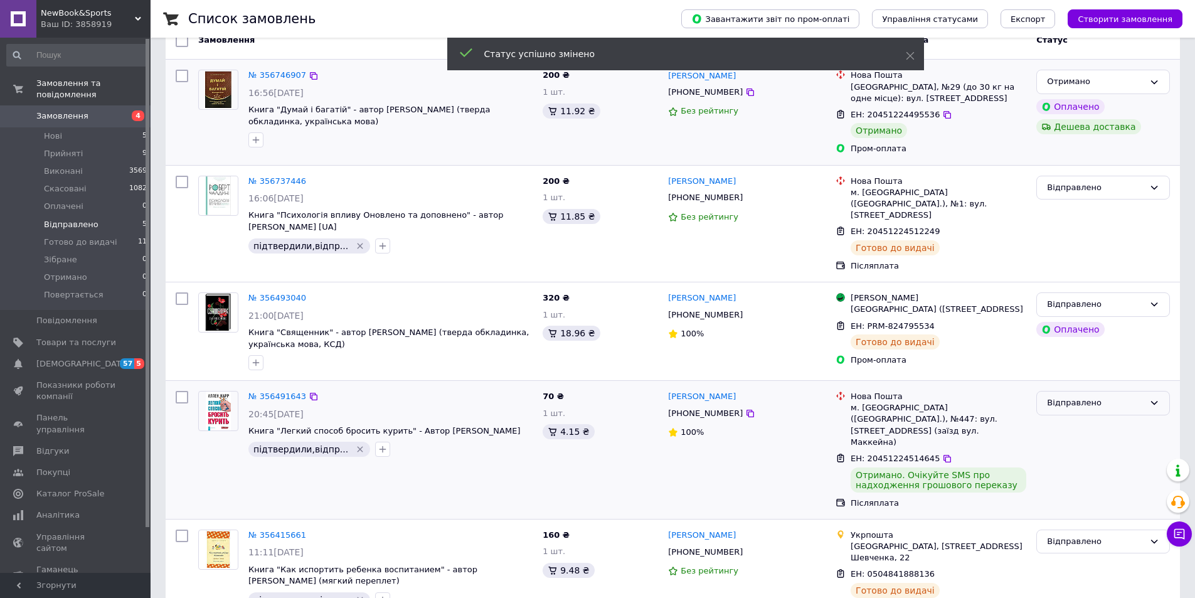
click at [1156, 402] on icon at bounding box center [1155, 404] width 7 height 4
click at [1123, 476] on li "Отримано" at bounding box center [1103, 487] width 132 height 23
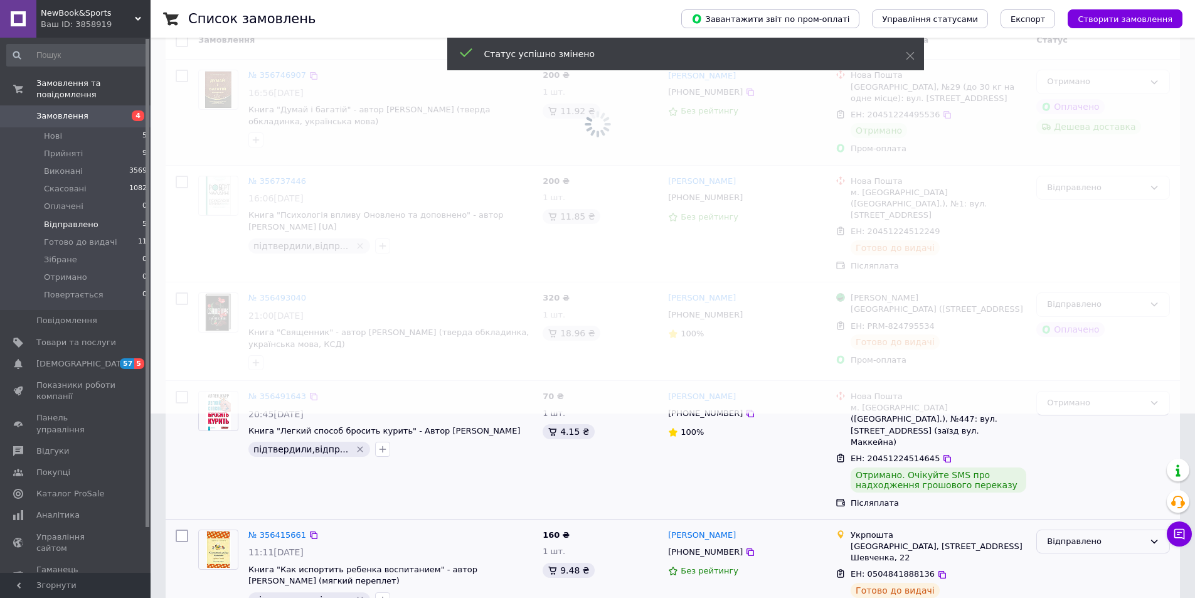
click at [1151, 537] on icon at bounding box center [1155, 542] width 10 height 10
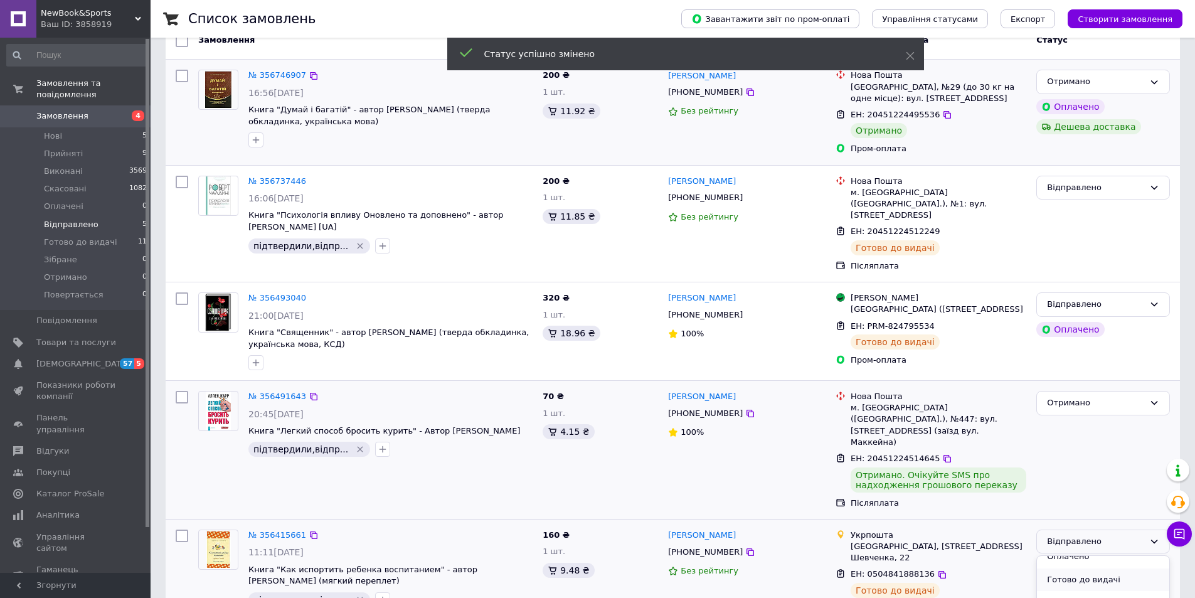
click at [1127, 569] on li "Готово до видачі" at bounding box center [1103, 580] width 132 height 23
click at [1157, 299] on icon at bounding box center [1155, 304] width 10 height 10
click at [1120, 348] on li "Готово до видачі" at bounding box center [1103, 359] width 132 height 23
click at [1149, 185] on div "Відправлено" at bounding box center [1104, 188] width 134 height 24
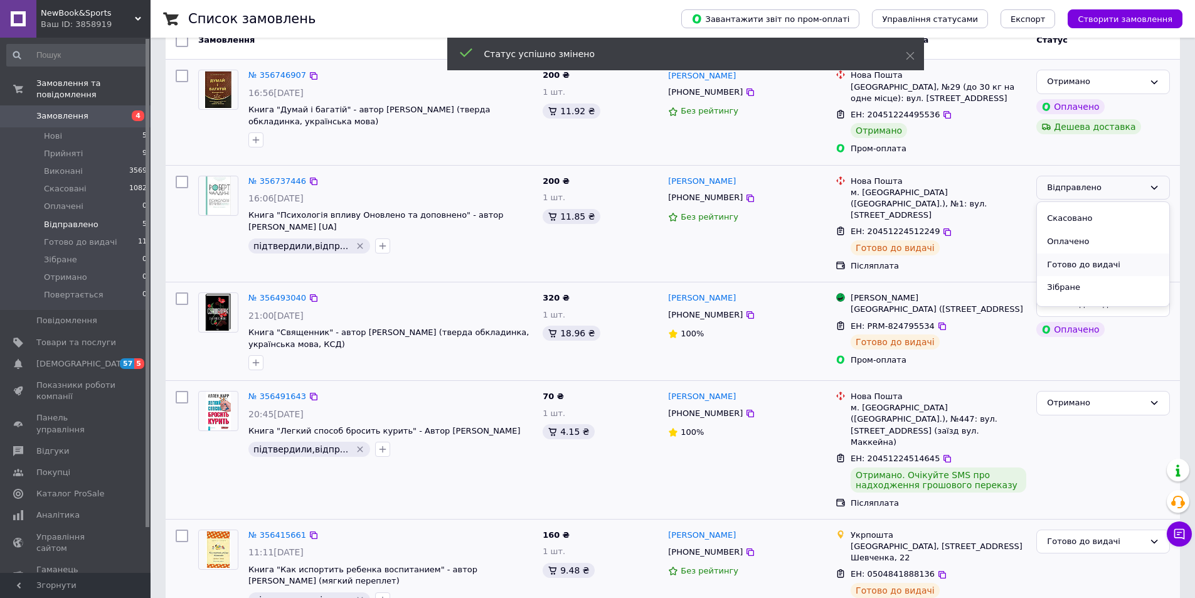
scroll to position [80, 0]
click at [1125, 225] on li "Готово до видачі" at bounding box center [1103, 226] width 132 height 23
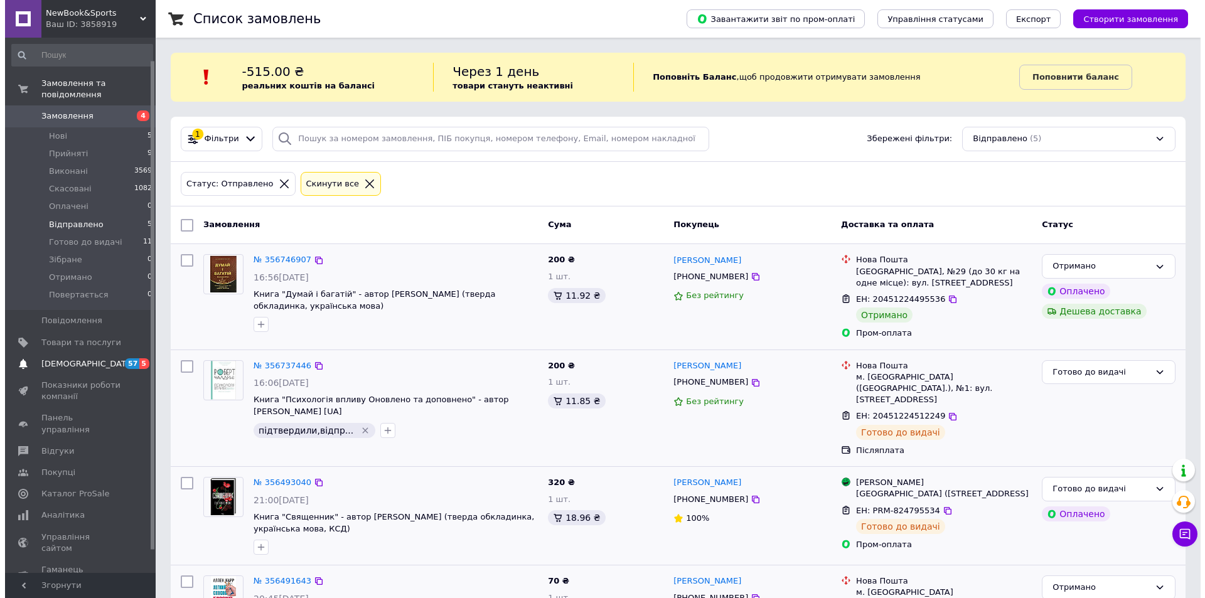
scroll to position [49, 0]
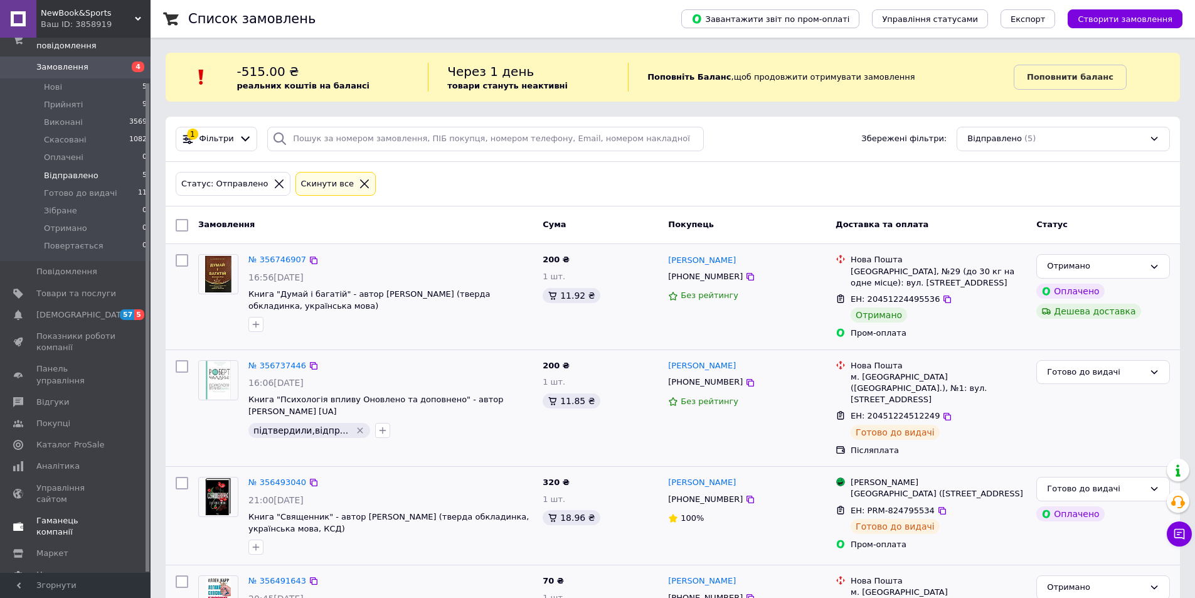
click at [84, 515] on span "Гаманець компанії" at bounding box center [76, 526] width 80 height 23
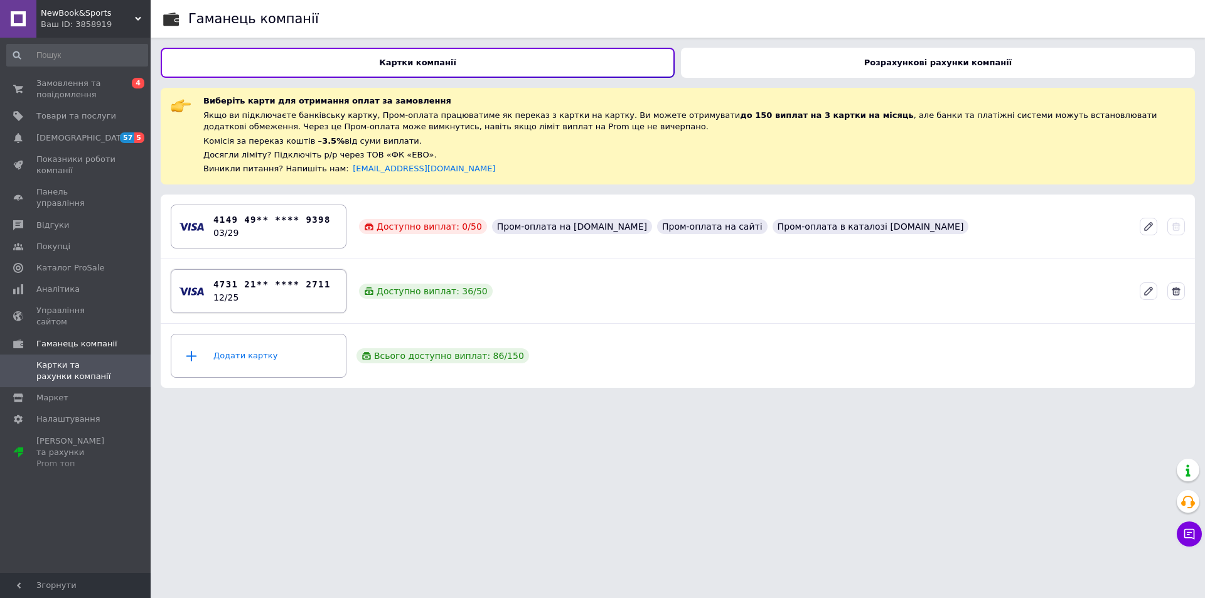
drag, startPoint x: 301, startPoint y: 284, endPoint x: 292, endPoint y: 287, distance: 9.9
click at [292, 287] on b "4731 21** **** 2711" at bounding box center [271, 284] width 117 height 13
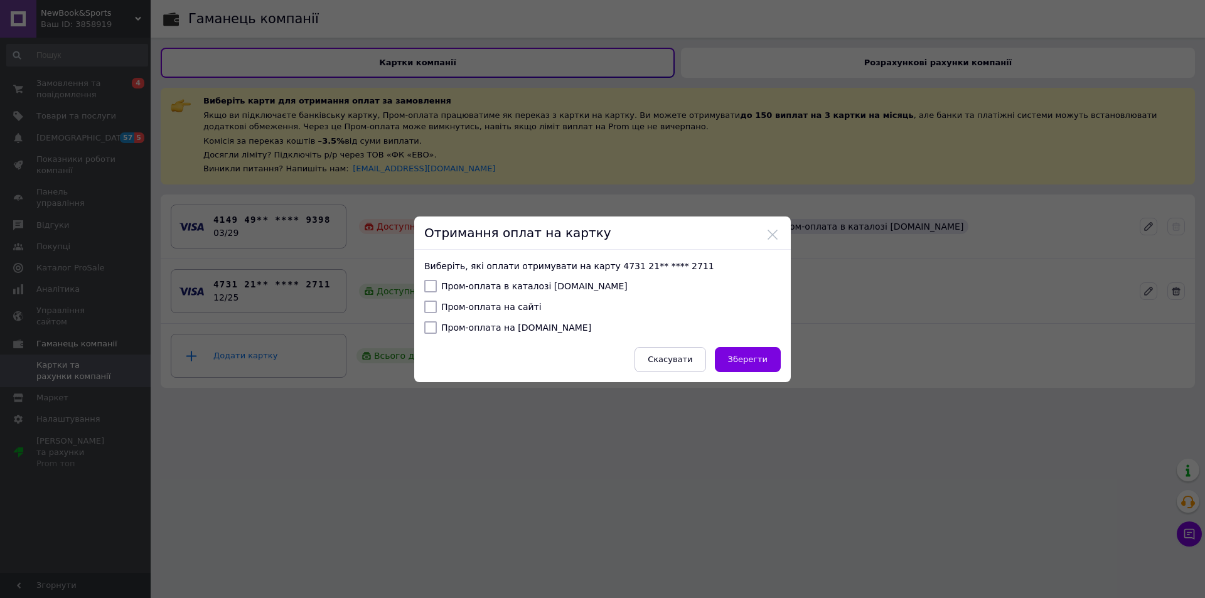
click at [433, 286] on input "Пром-оплата в каталозі Prom.ua" at bounding box center [430, 286] width 13 height 13
checkbox input "true"
click at [427, 308] on input "Пром-оплата на сайті" at bounding box center [430, 307] width 13 height 13
checkbox input "true"
click at [436, 326] on label "Пром-оплата на Bigl.ua" at bounding box center [507, 327] width 167 height 13
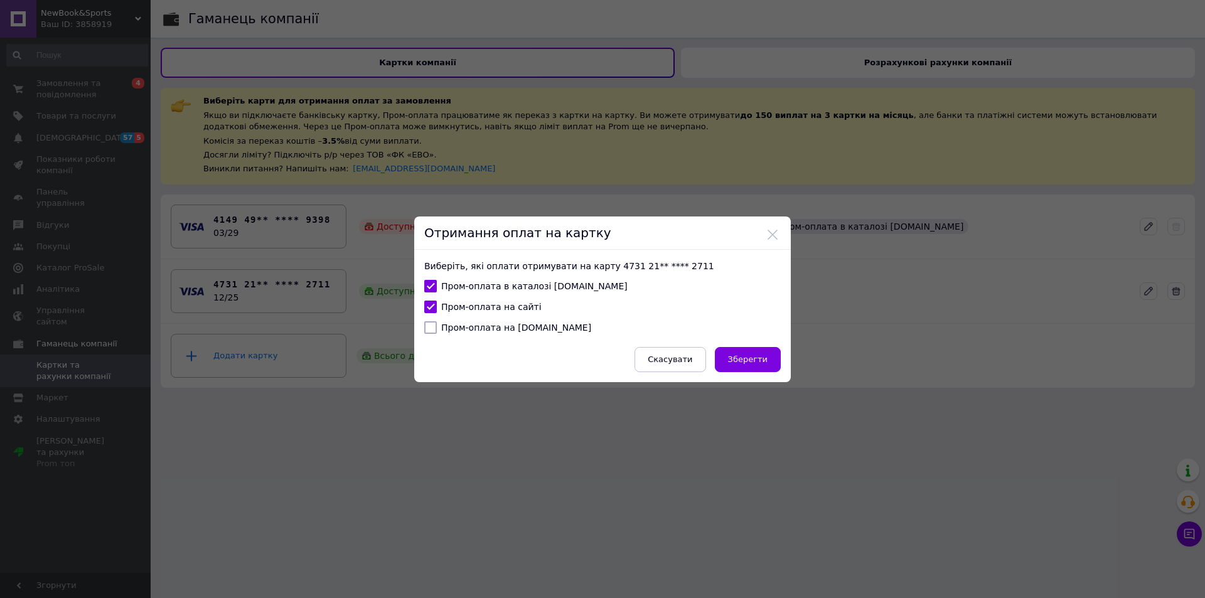
click at [436, 326] on input "Пром-оплата на Bigl.ua" at bounding box center [430, 327] width 13 height 13
checkbox input "true"
click at [774, 363] on button "Зберегти" at bounding box center [748, 359] width 66 height 25
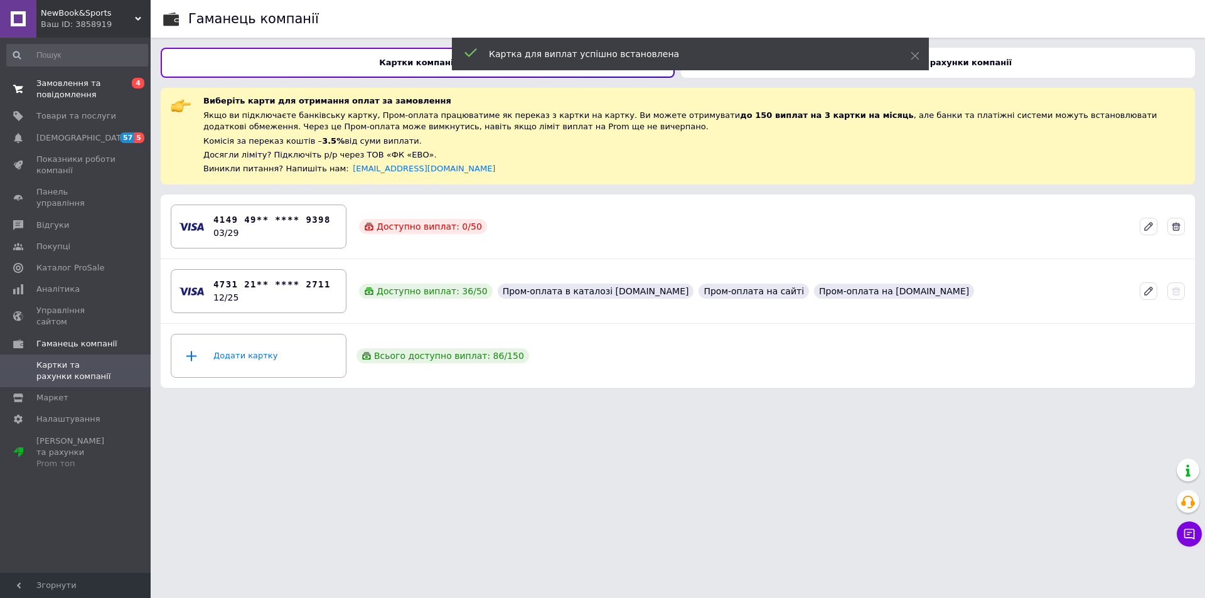
click at [57, 88] on span "Замовлення та повідомлення" at bounding box center [76, 89] width 80 height 23
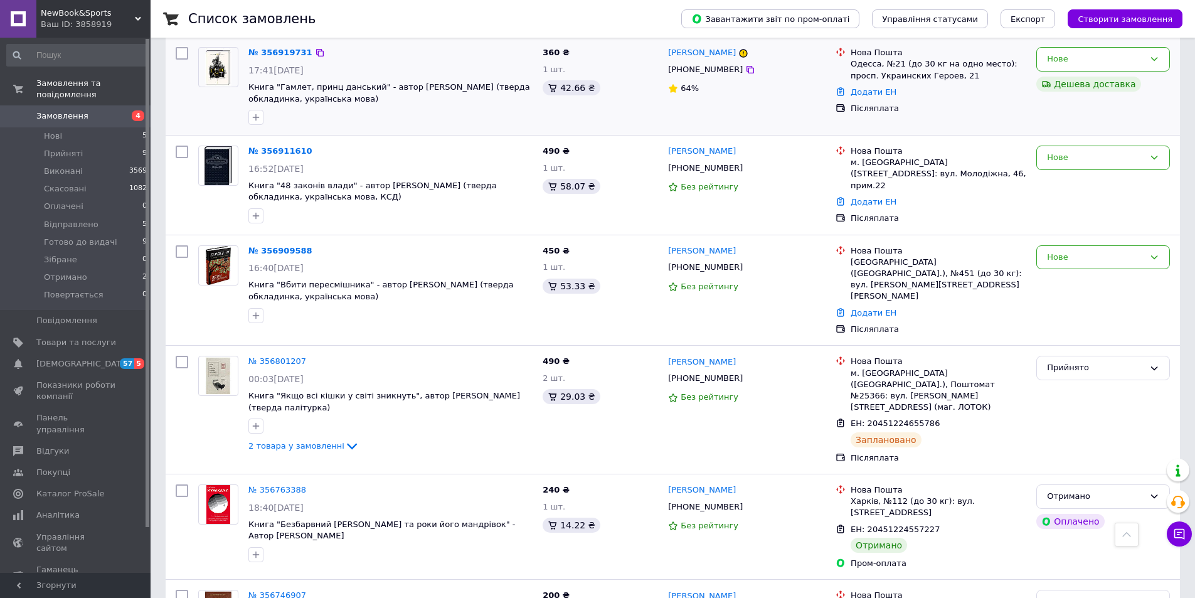
scroll to position [502, 0]
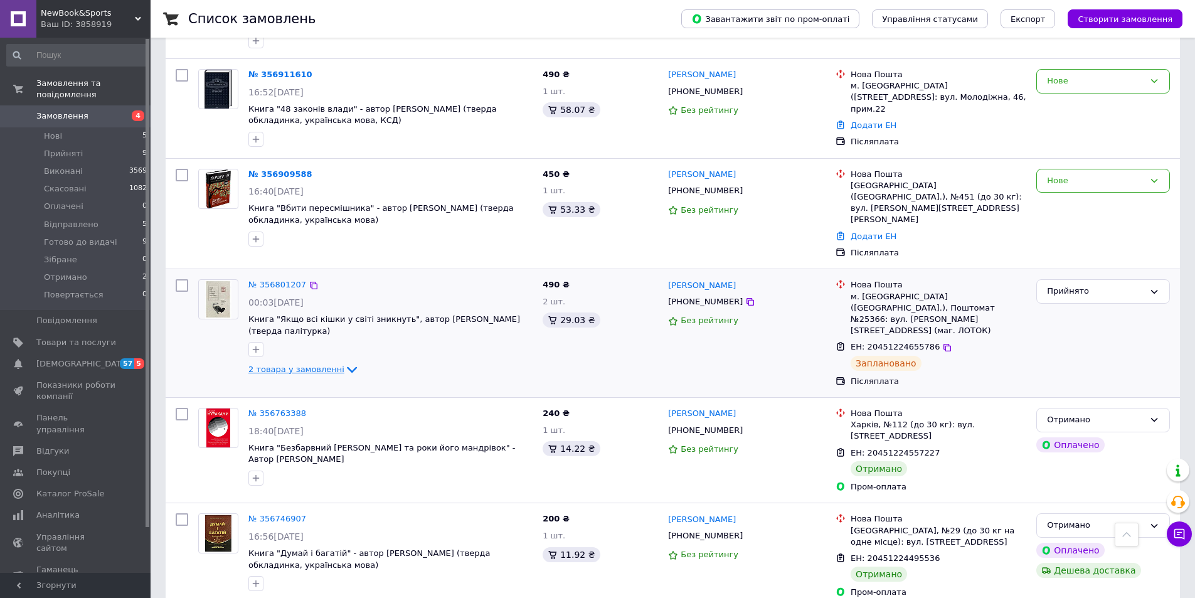
click at [319, 365] on span "2 товара у замовленні" at bounding box center [297, 369] width 96 height 9
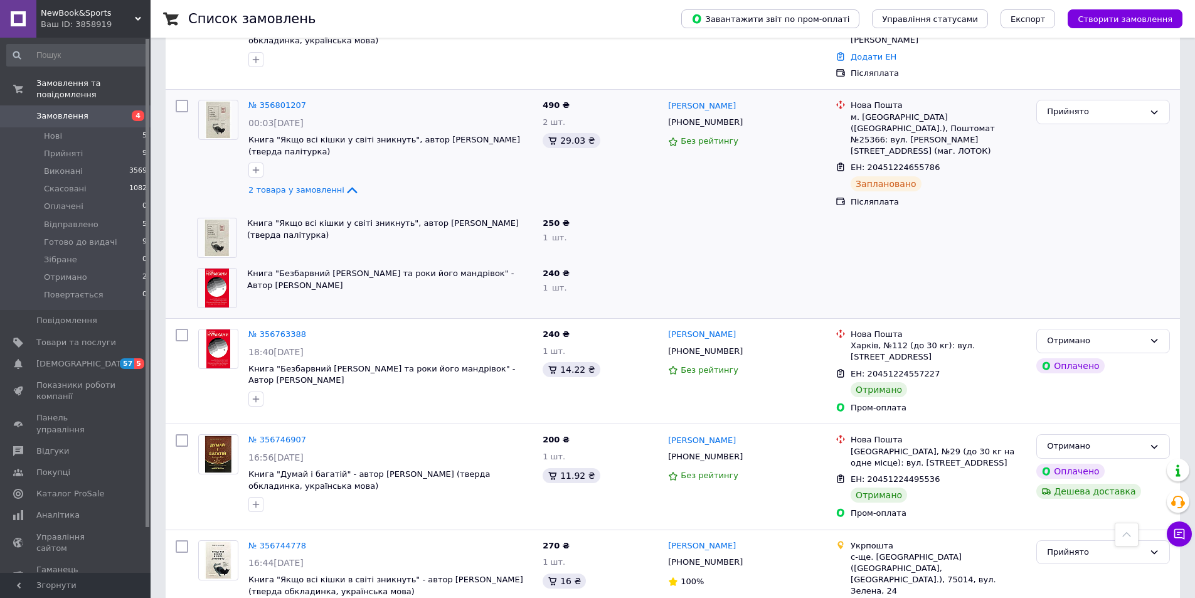
scroll to position [753, 0]
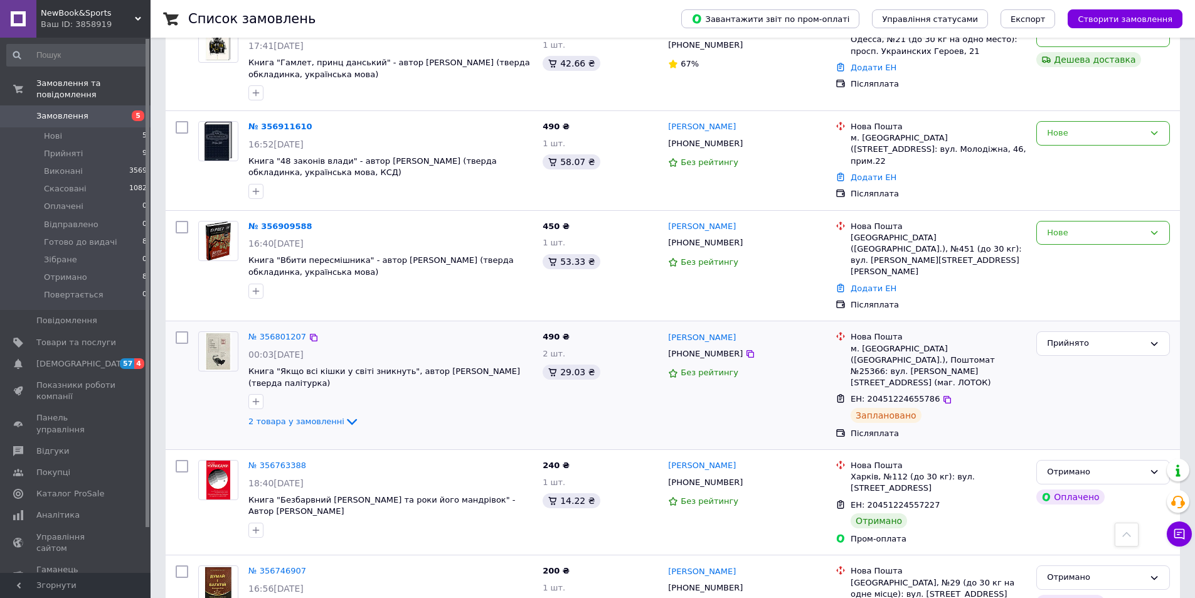
scroll to position [565, 0]
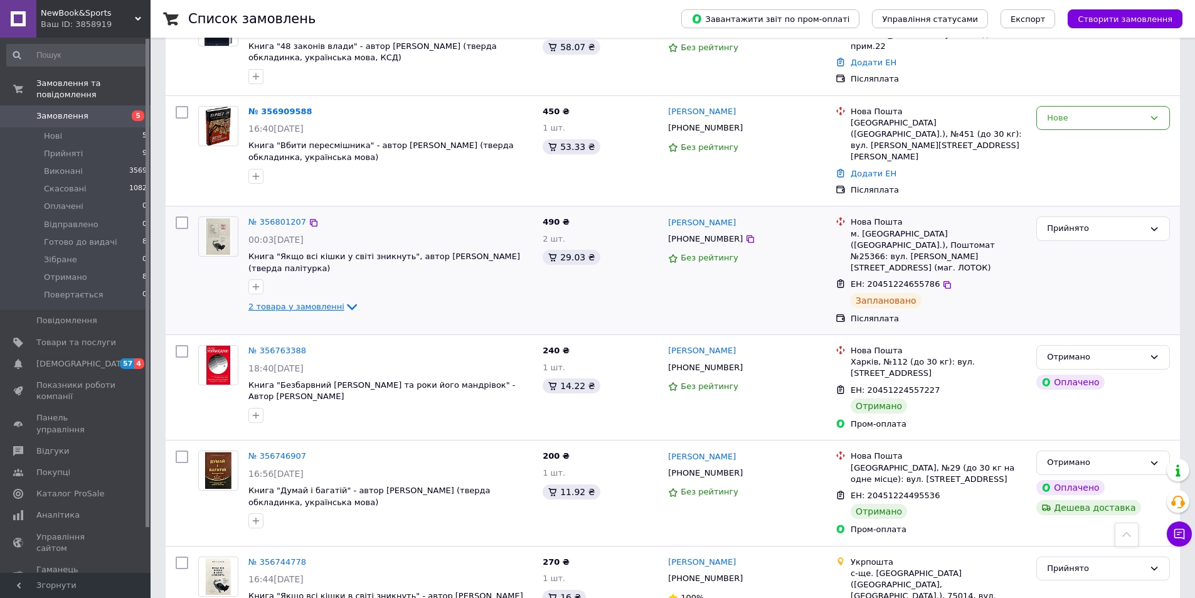
click at [328, 302] on span "2 товара у замовленні" at bounding box center [297, 306] width 96 height 9
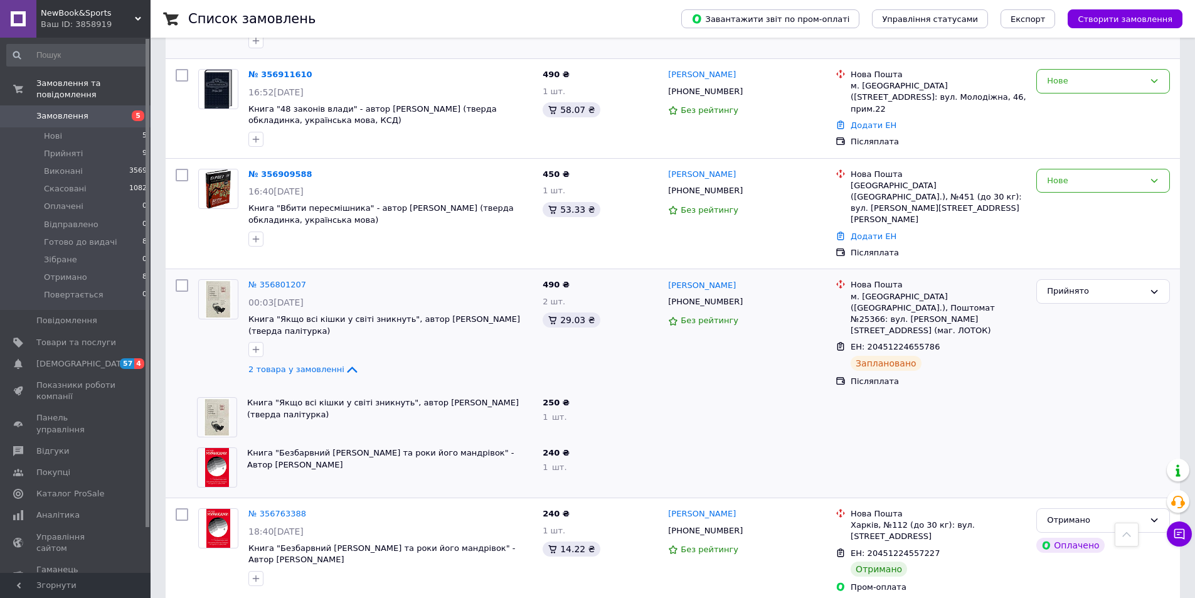
scroll to position [251, 0]
